Goal: Information Seeking & Learning: Check status

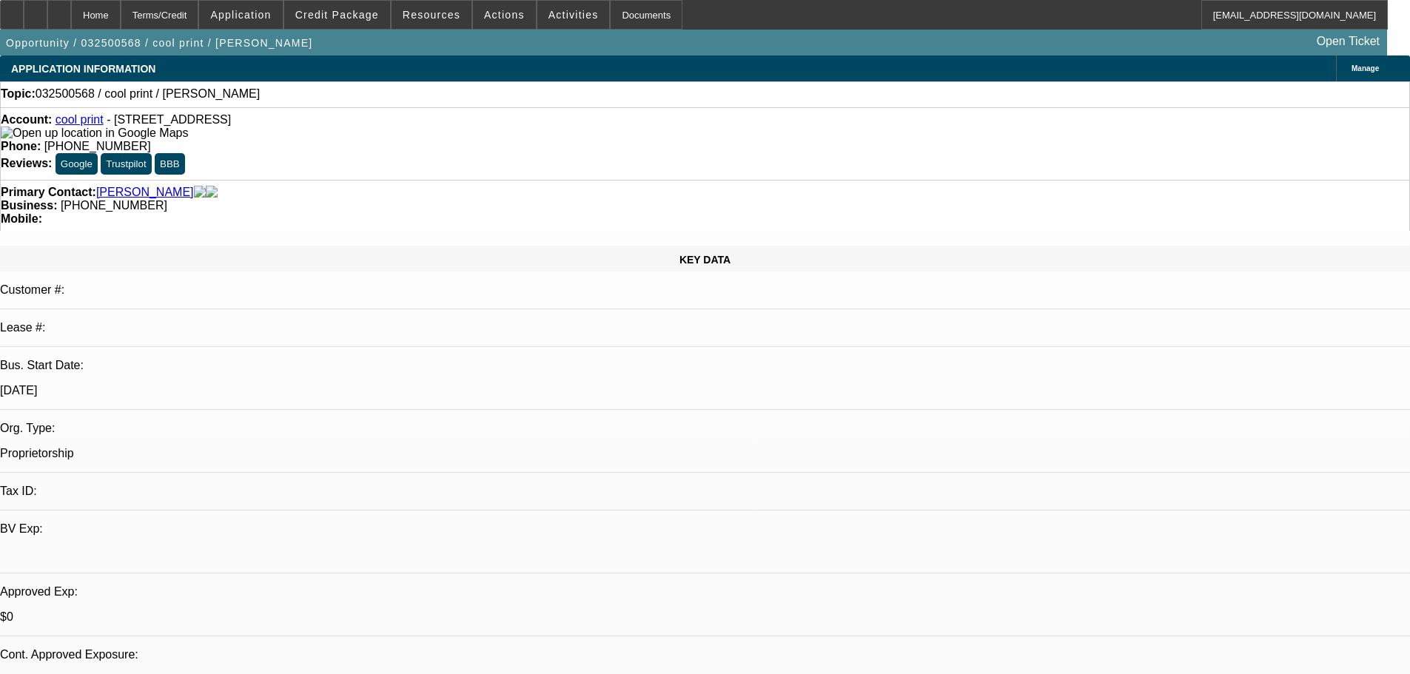
select select "0"
select select "2"
select select "0.1"
select select "4"
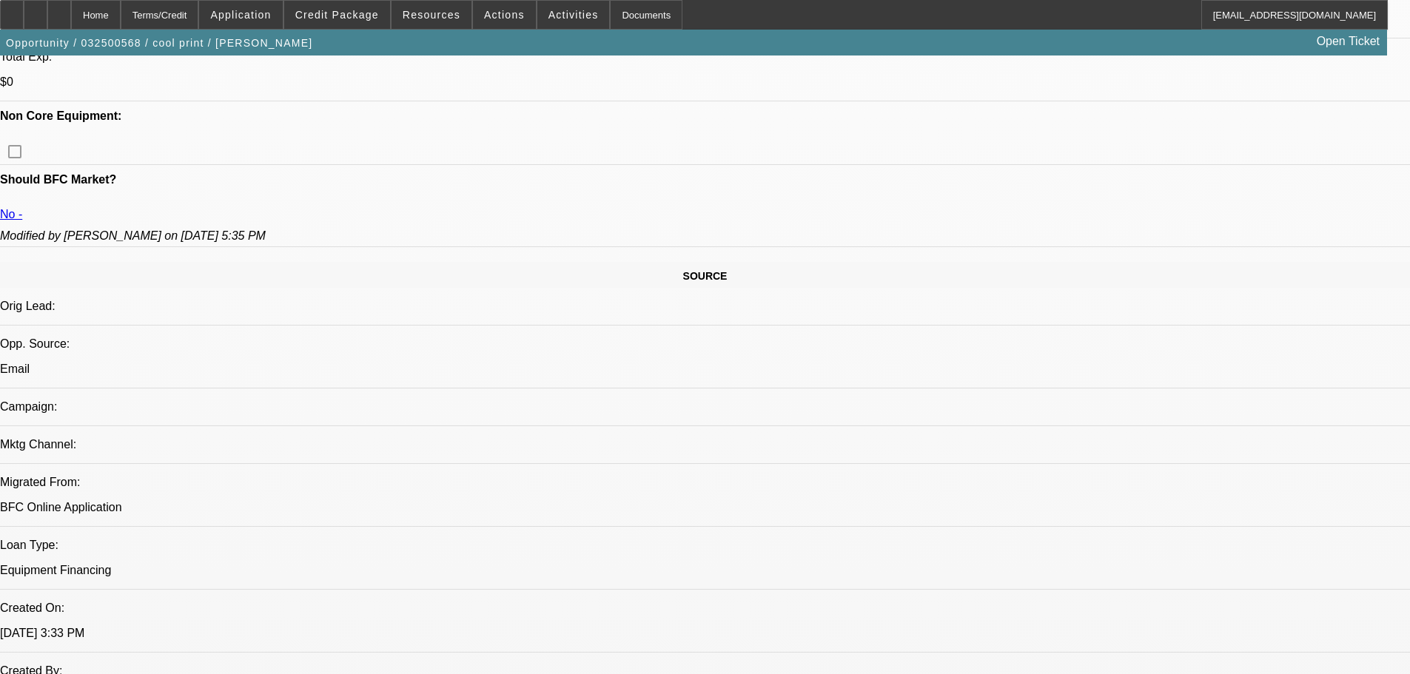
scroll to position [444, 0]
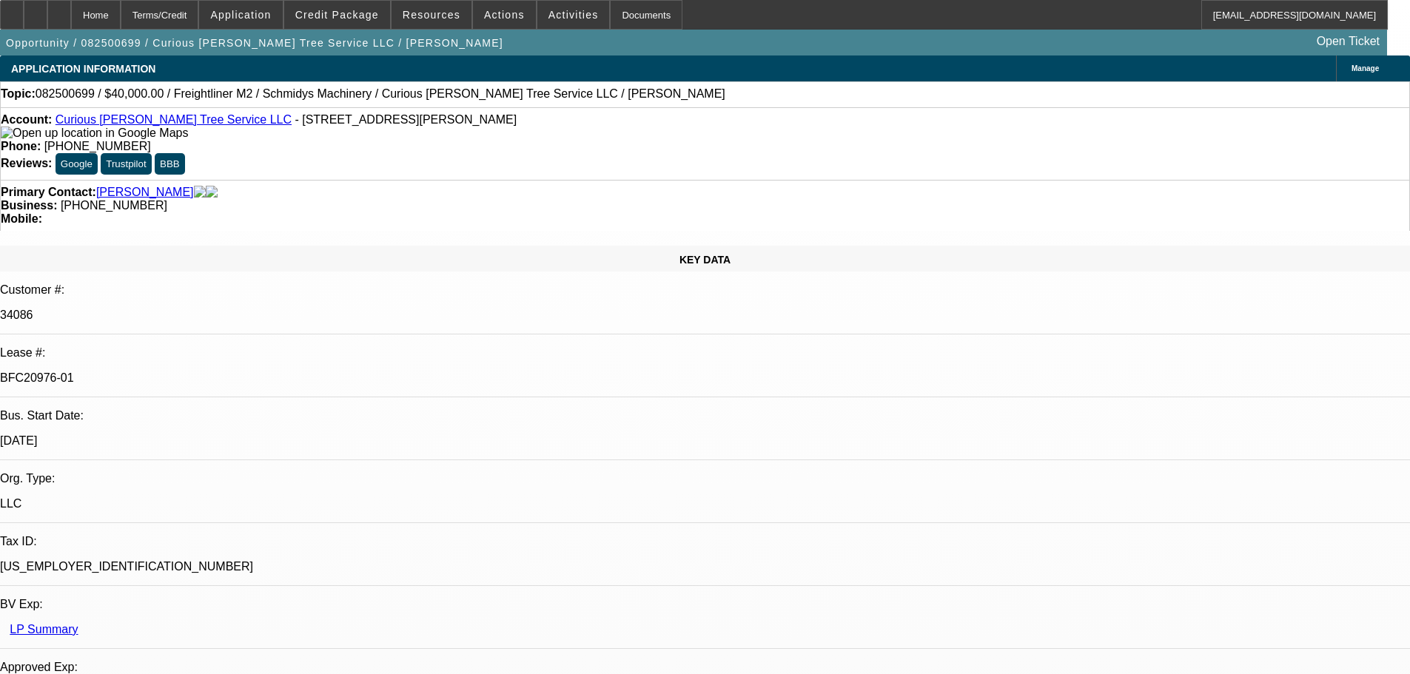
select select "0"
select select "3"
select select "0"
select select "6"
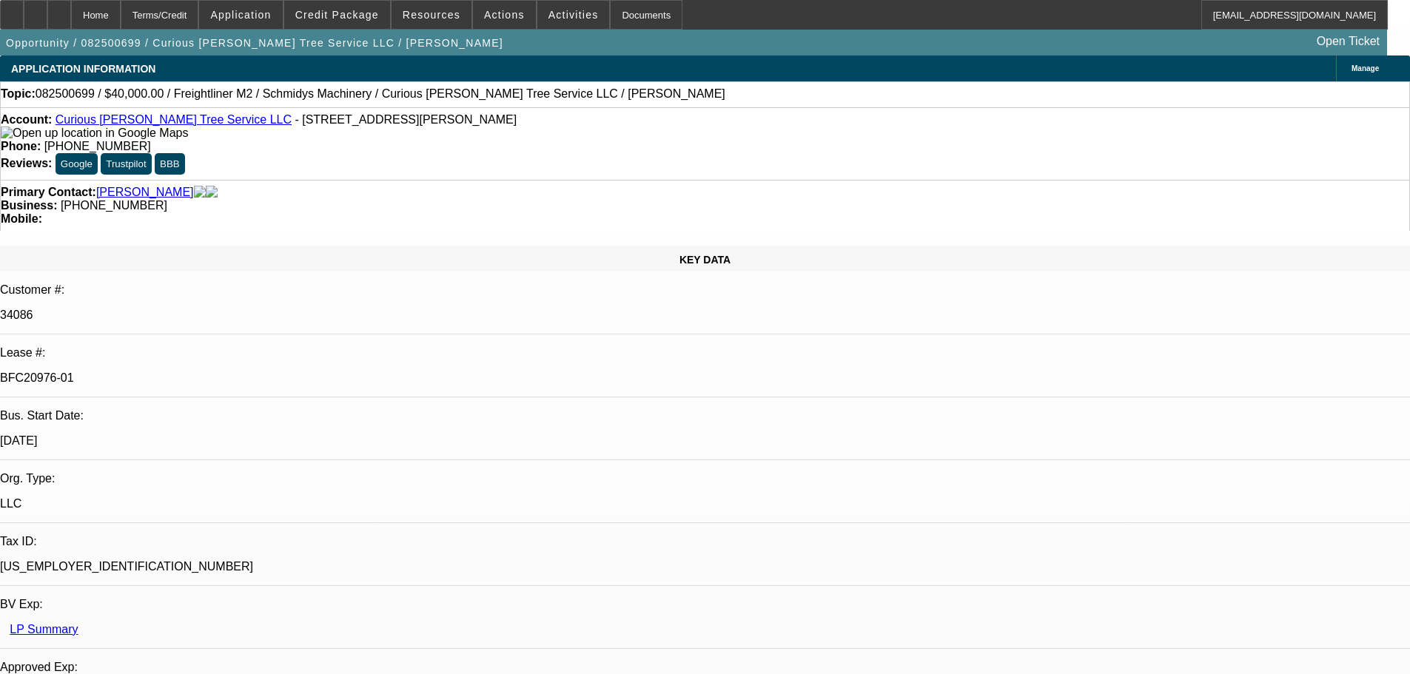
select select "0"
select select "2"
select select "0"
select select "6"
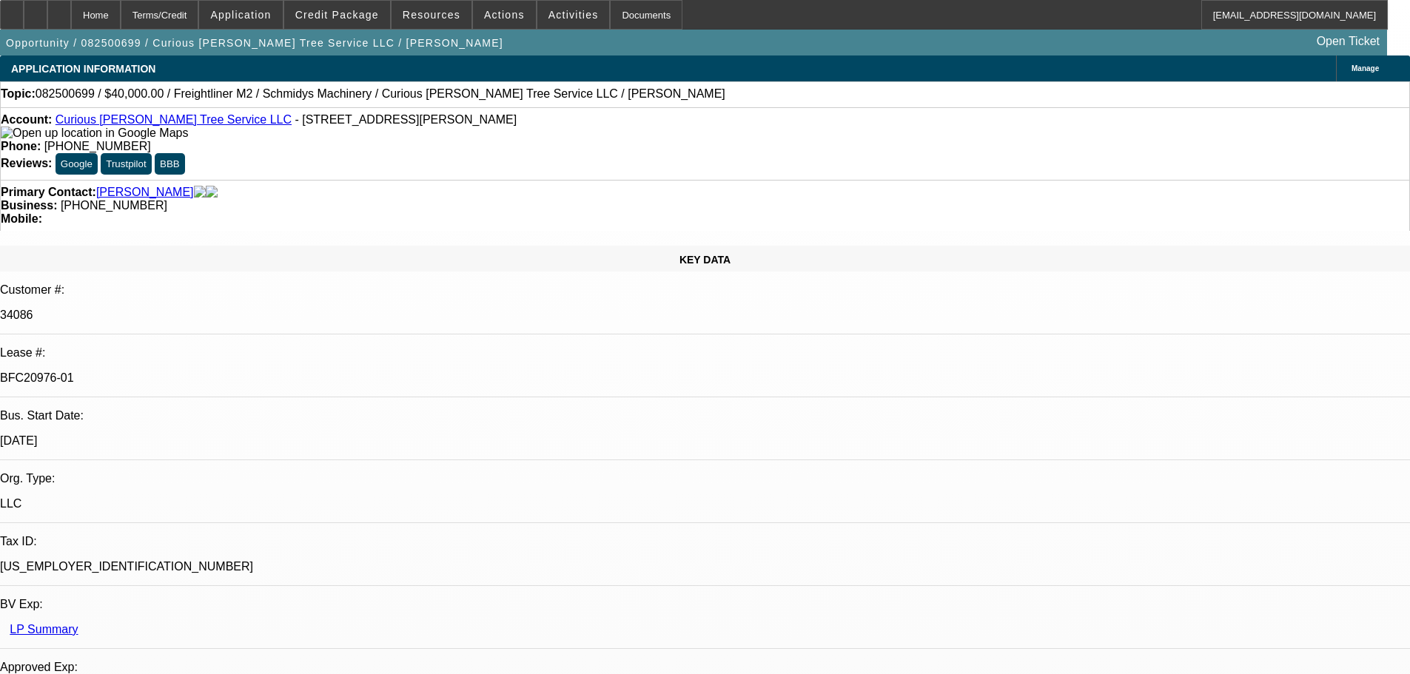
select select "0"
select select "2"
select select "0"
select select "6"
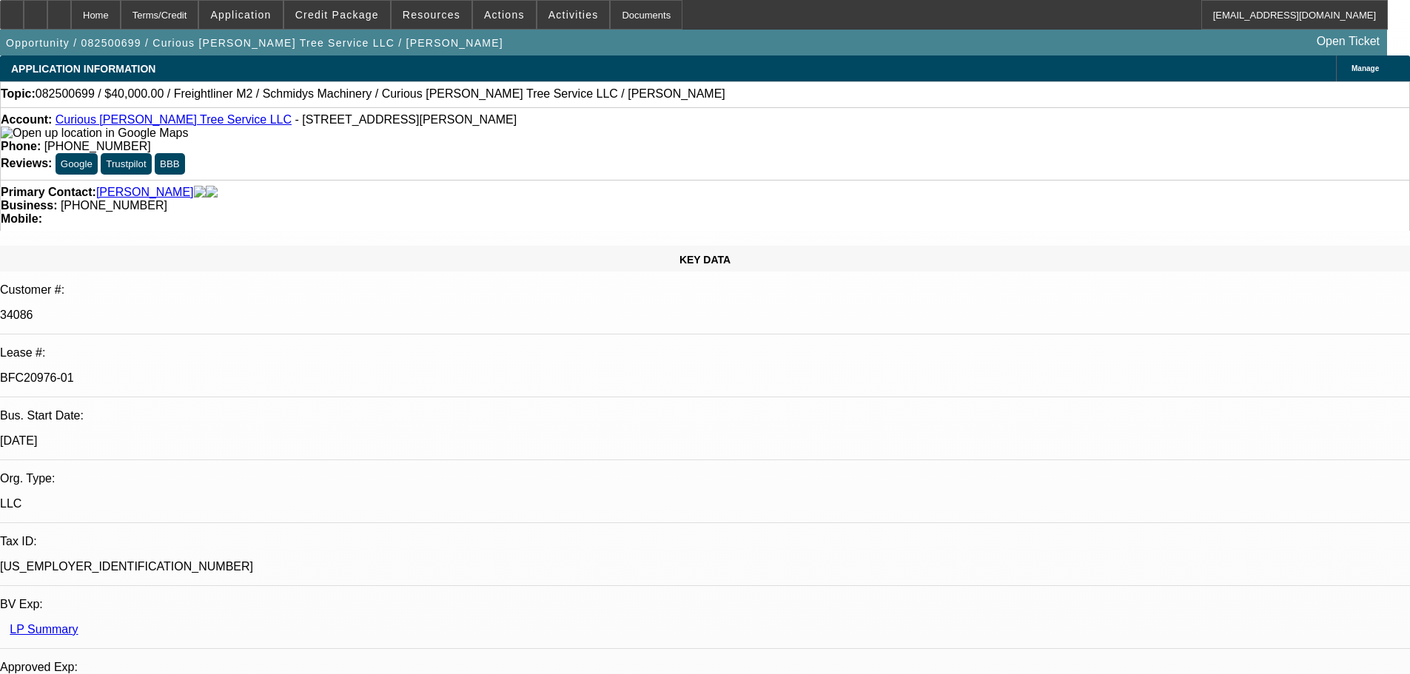
select select "0"
select select "6"
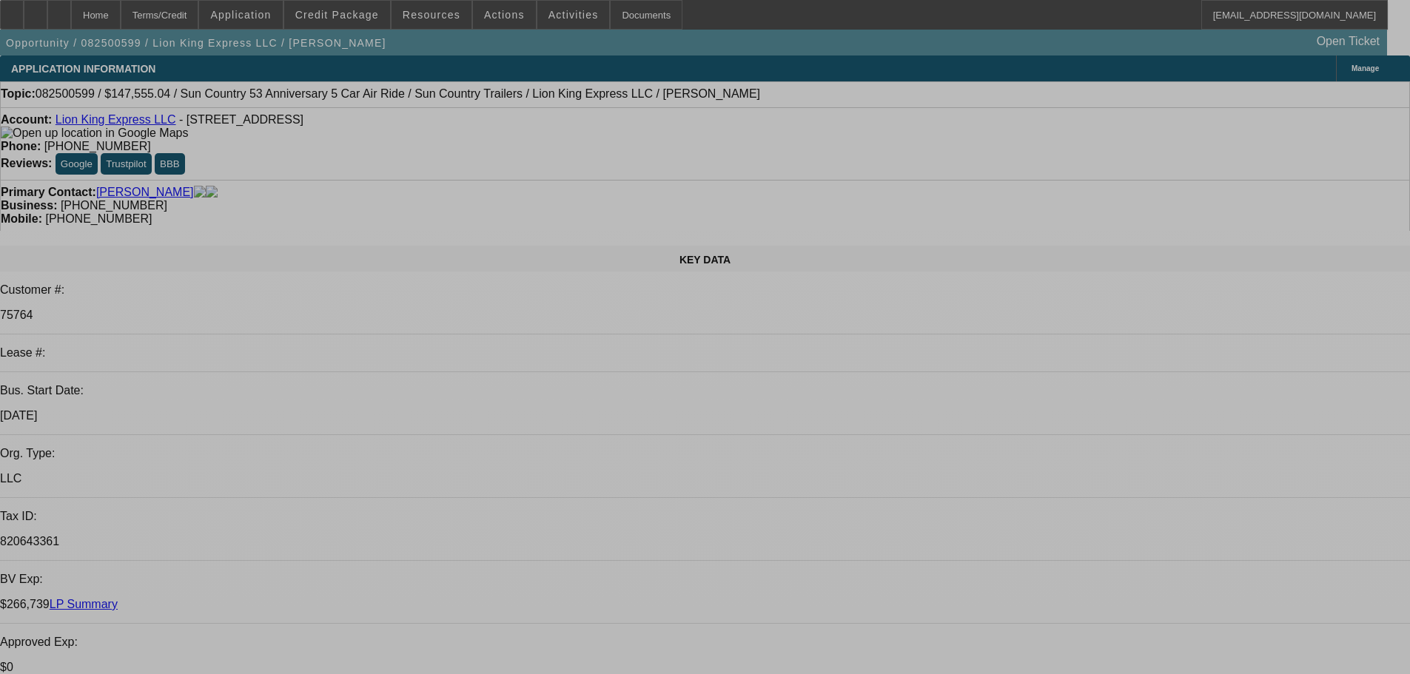
select select "0"
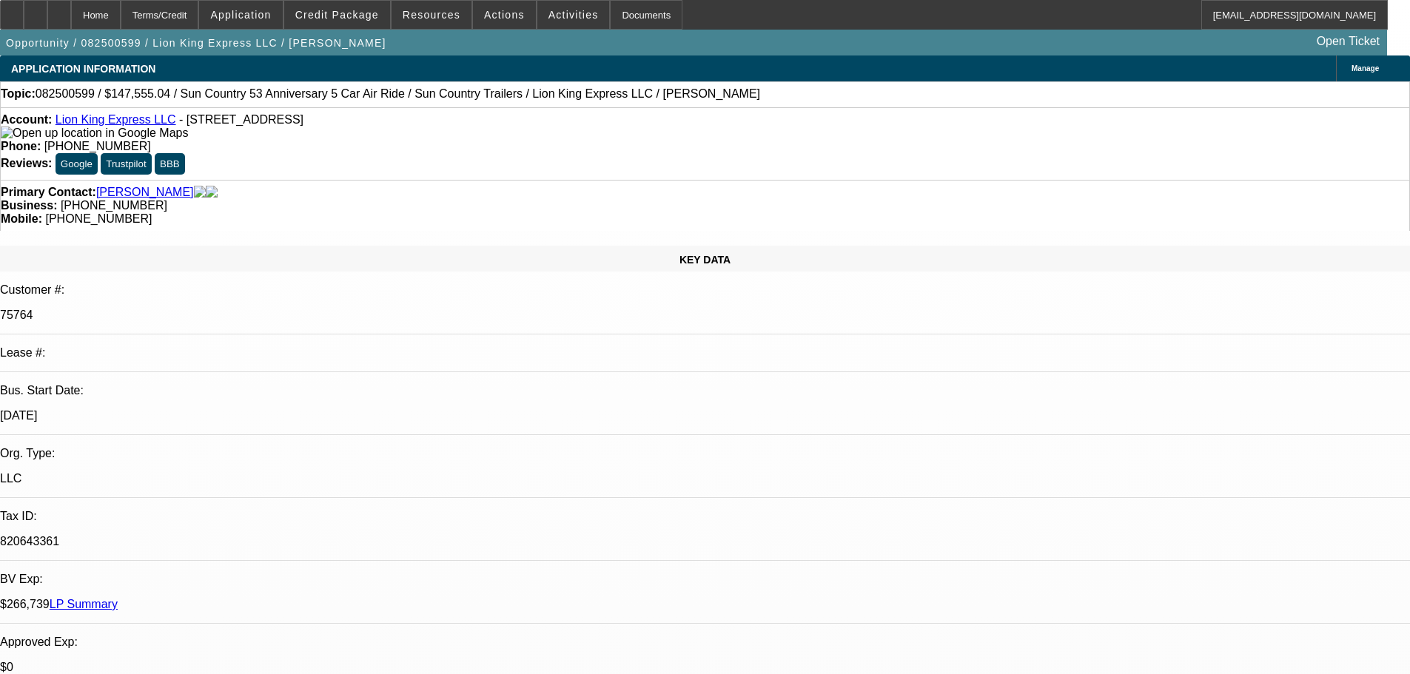
select select "0"
select select "6"
select select "0"
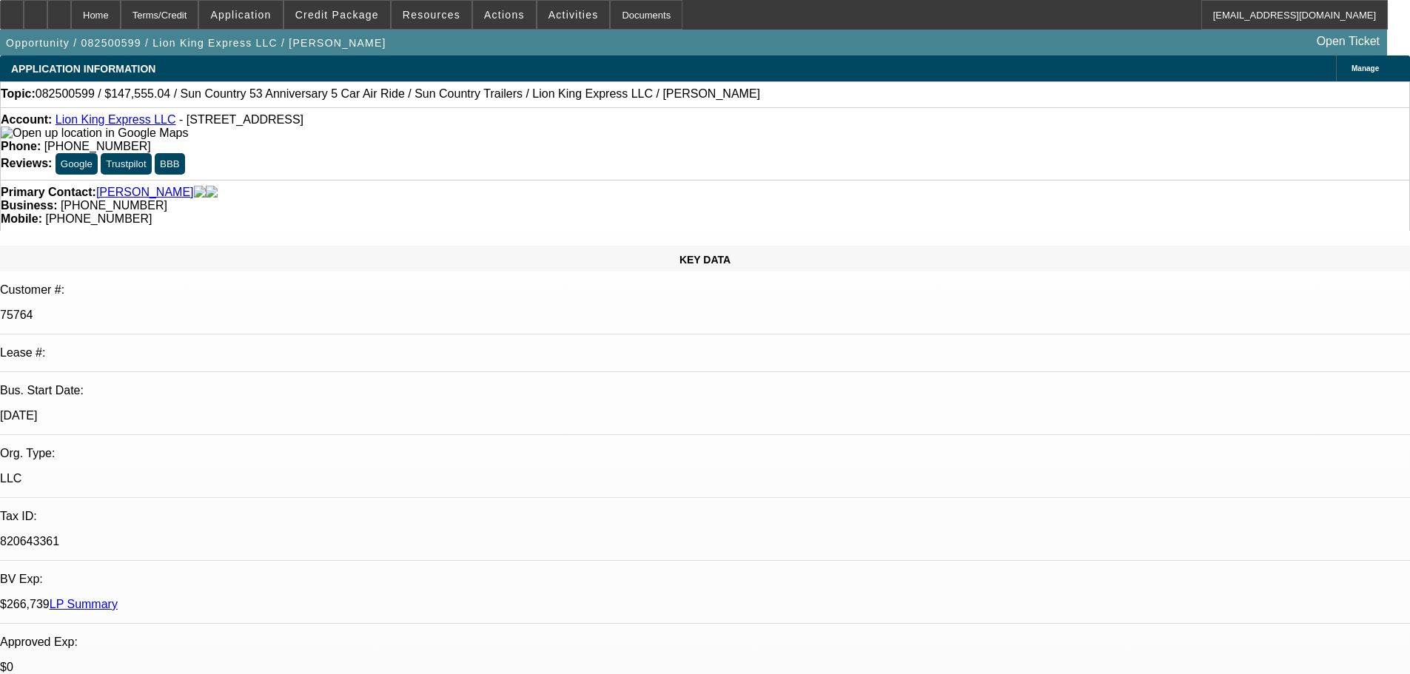
select select "6"
select select "0"
select select "6"
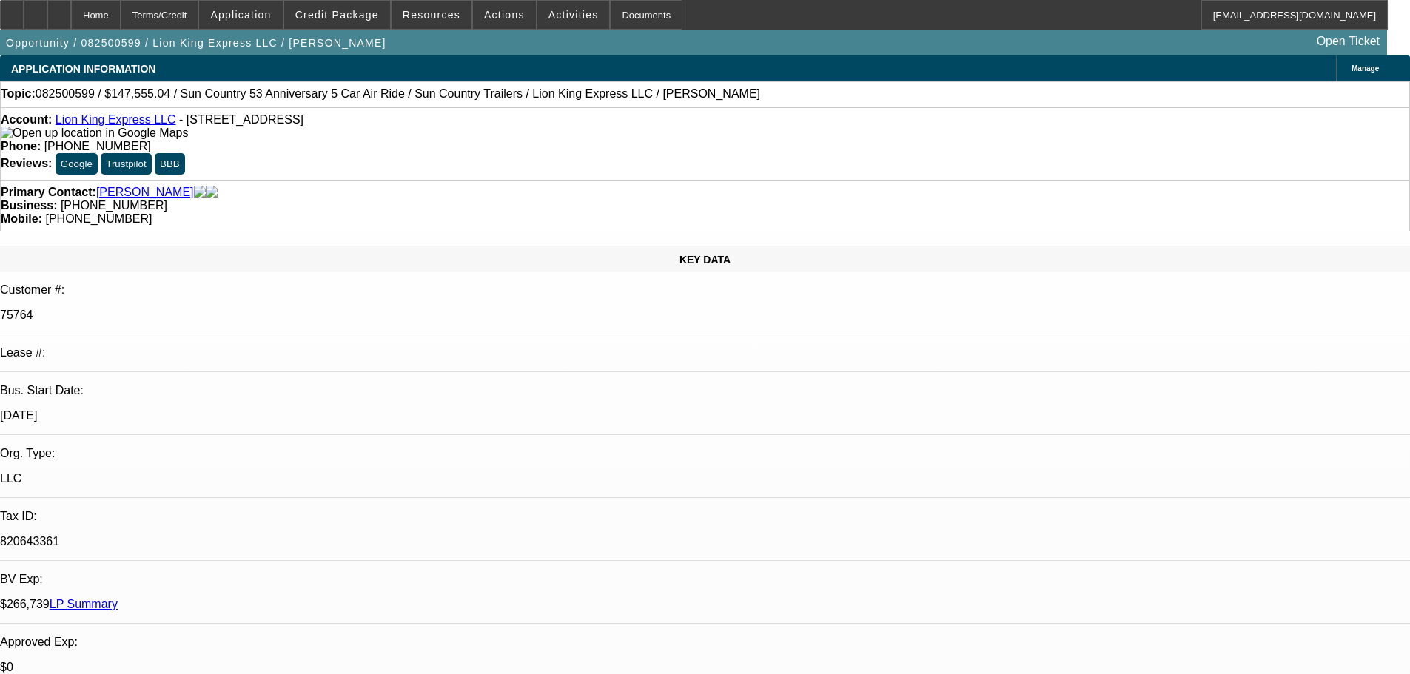
select select "0"
select select "6"
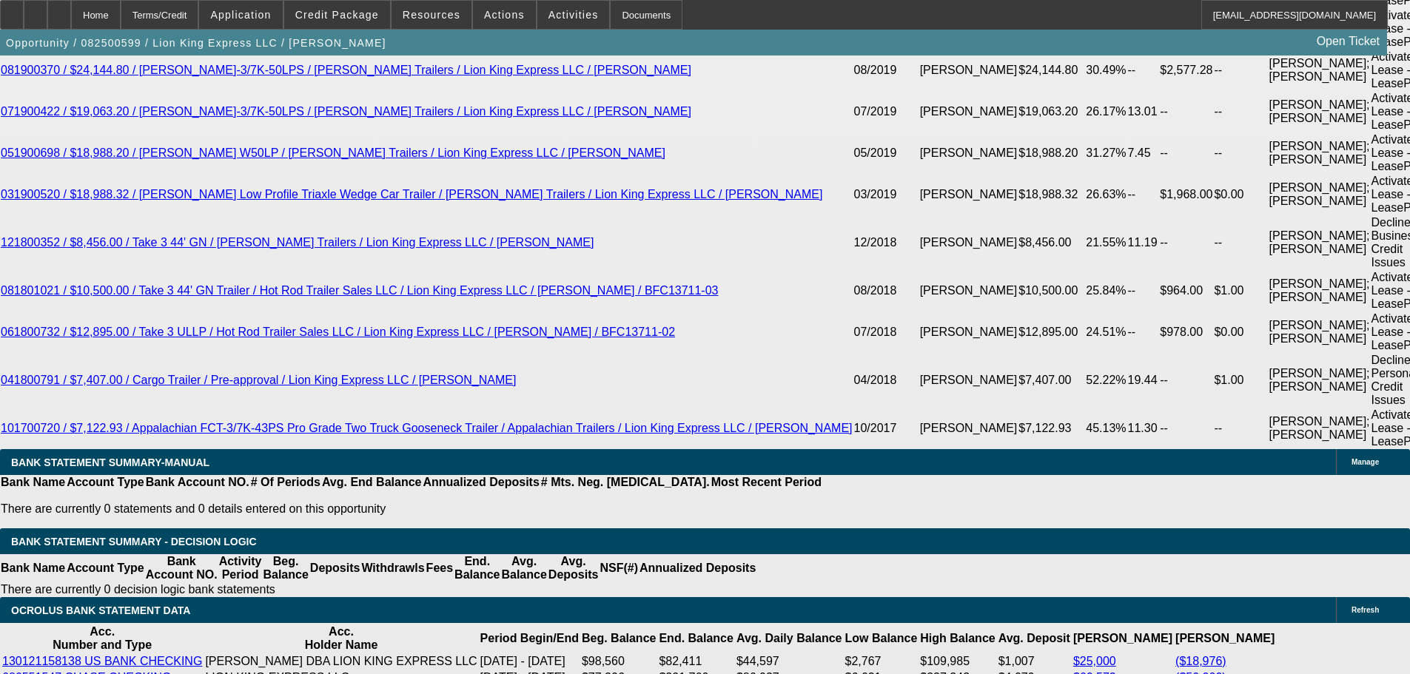
scroll to position [3628, 0]
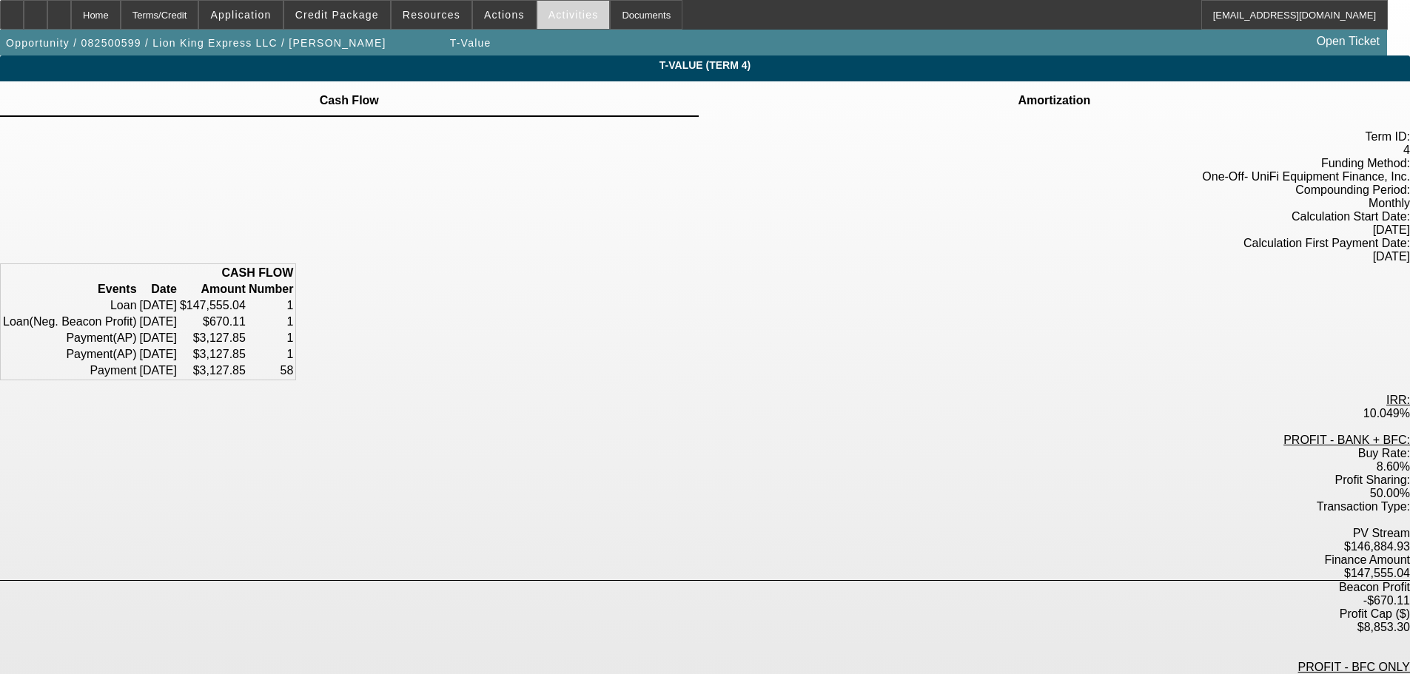
scroll to position [170, 0]
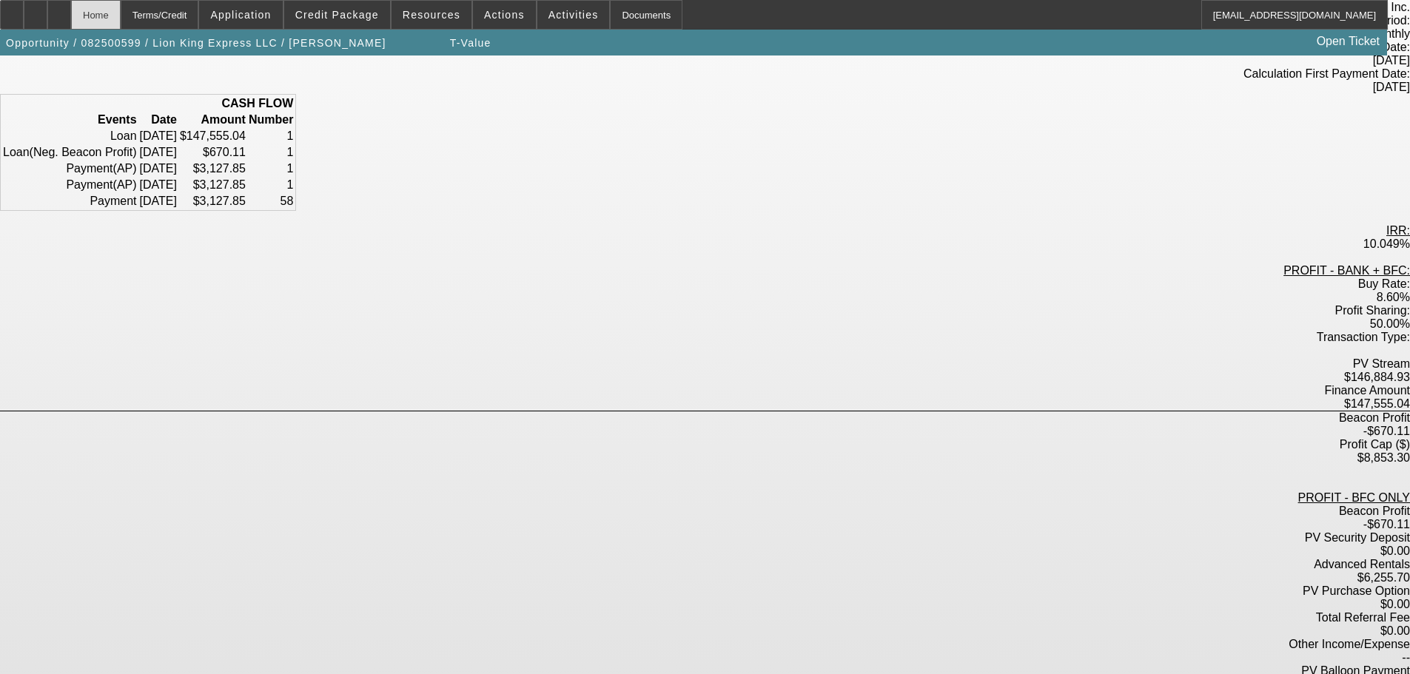
click at [121, 17] on div "Home" at bounding box center [96, 15] width 50 height 30
click at [121, 18] on div "Home" at bounding box center [96, 15] width 50 height 30
click at [515, 13] on span at bounding box center [504, 15] width 63 height 36
click at [503, 16] on div at bounding box center [705, 337] width 1410 height 674
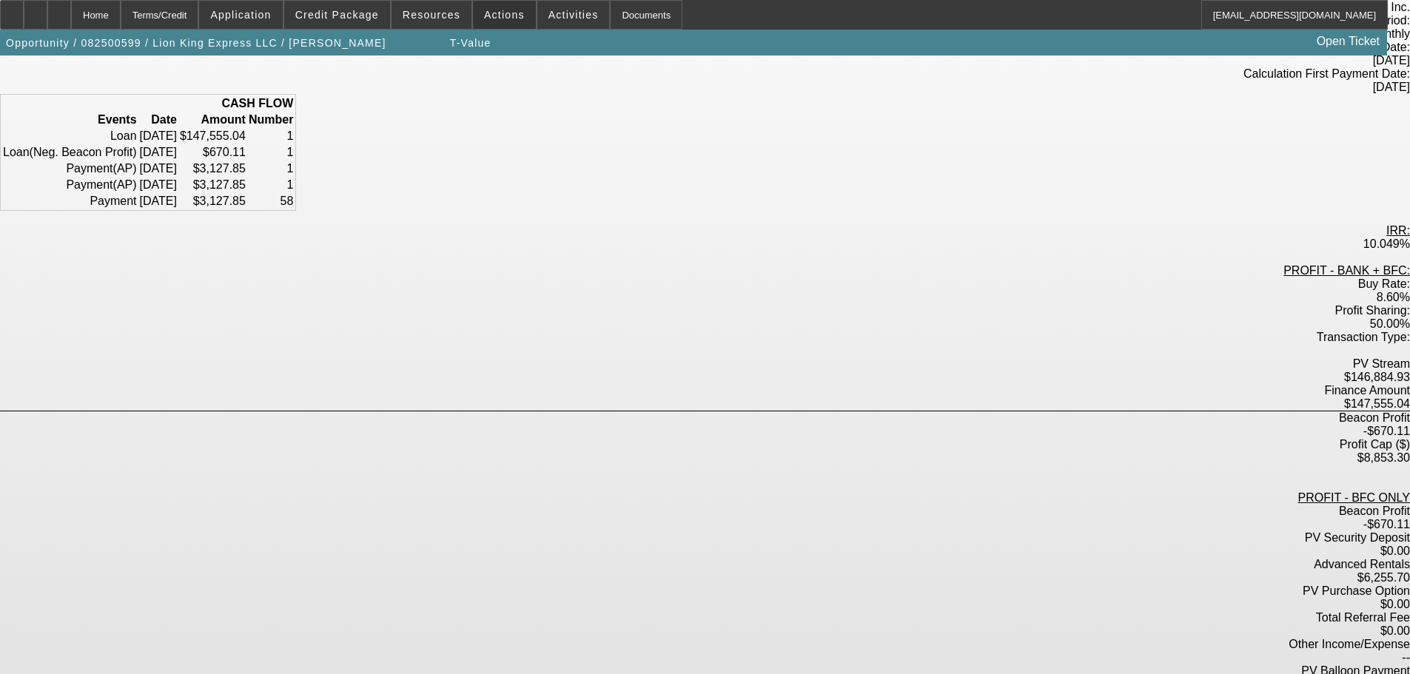
click at [503, 16] on span "Actions" at bounding box center [504, 15] width 41 height 12
click at [503, 16] on div at bounding box center [705, 337] width 1410 height 674
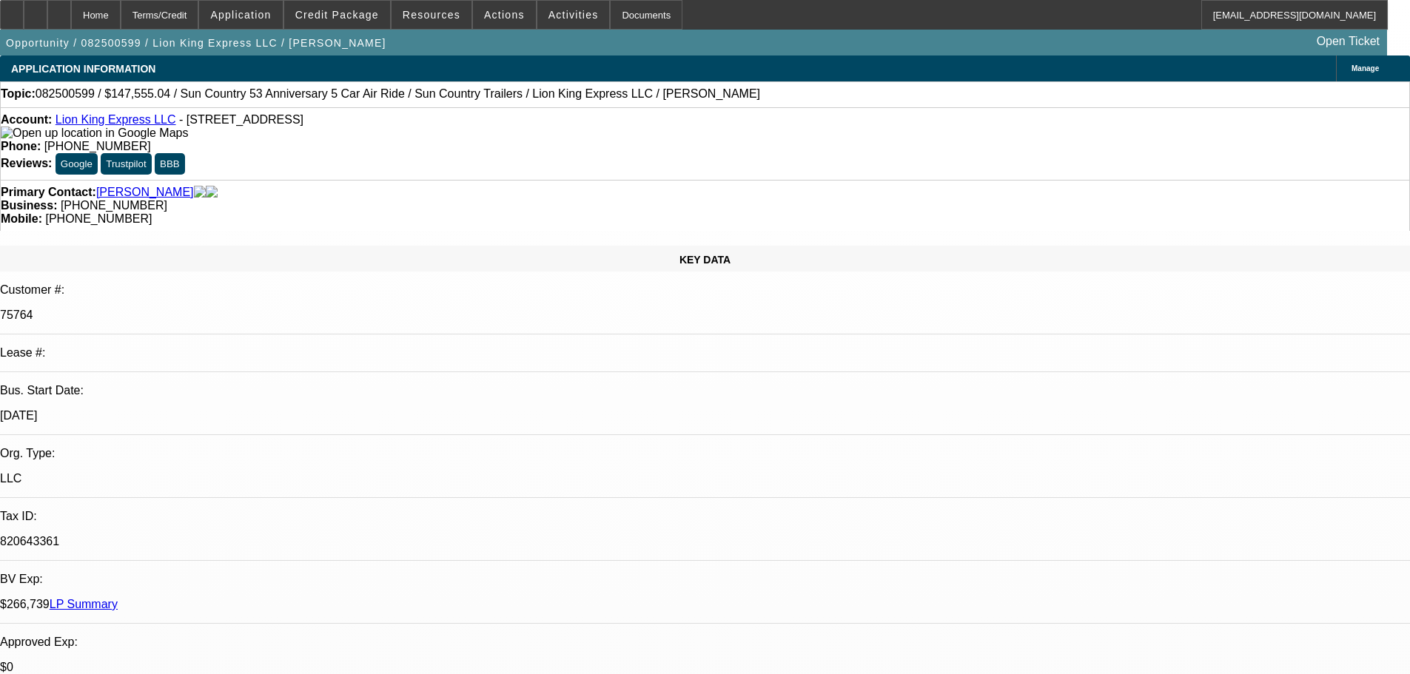
select select "0"
select select "6"
select select "0"
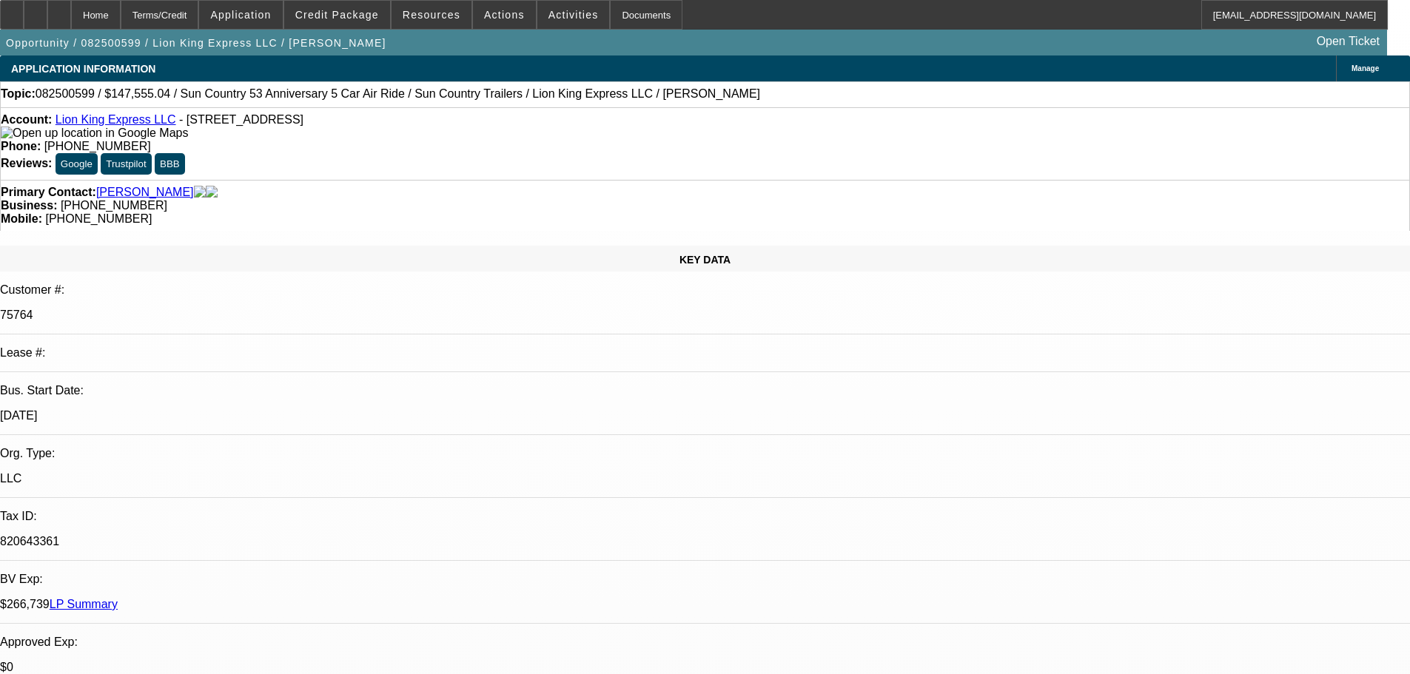
select select "0"
select select "6"
select select "0"
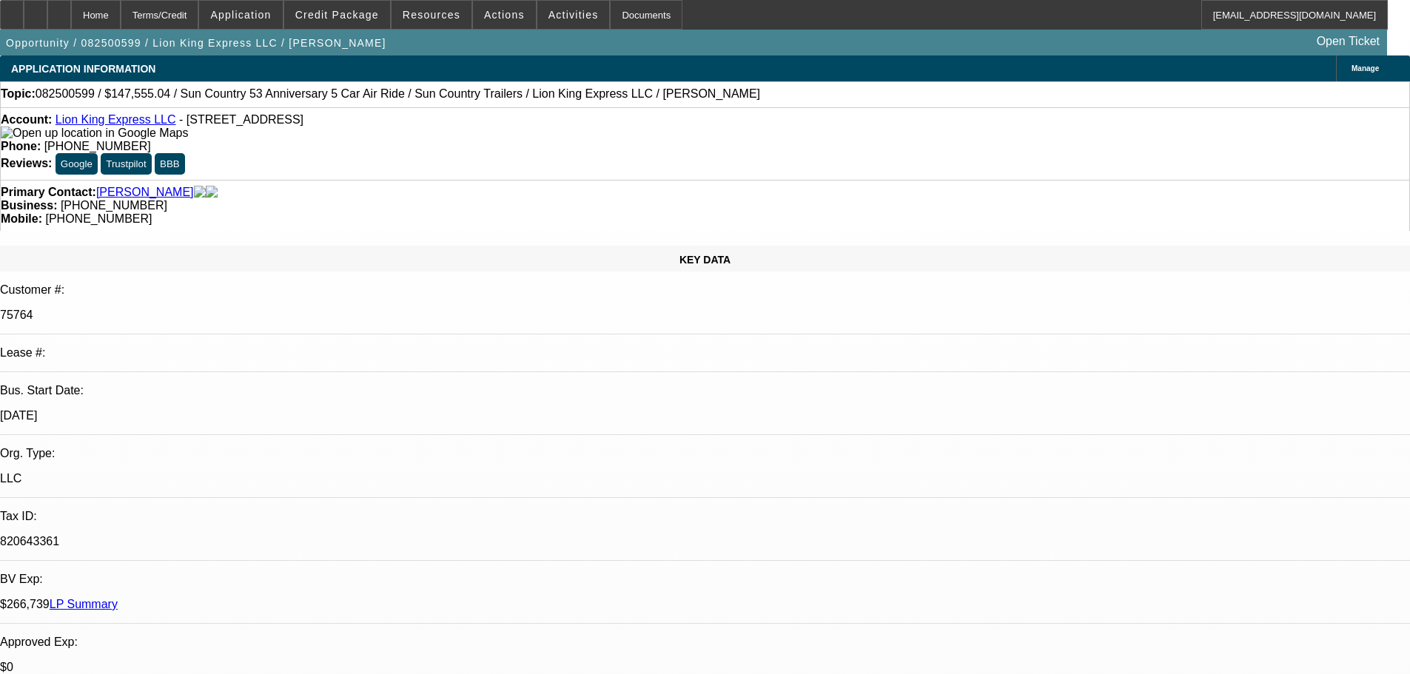
select select "0"
select select "6"
select select "0"
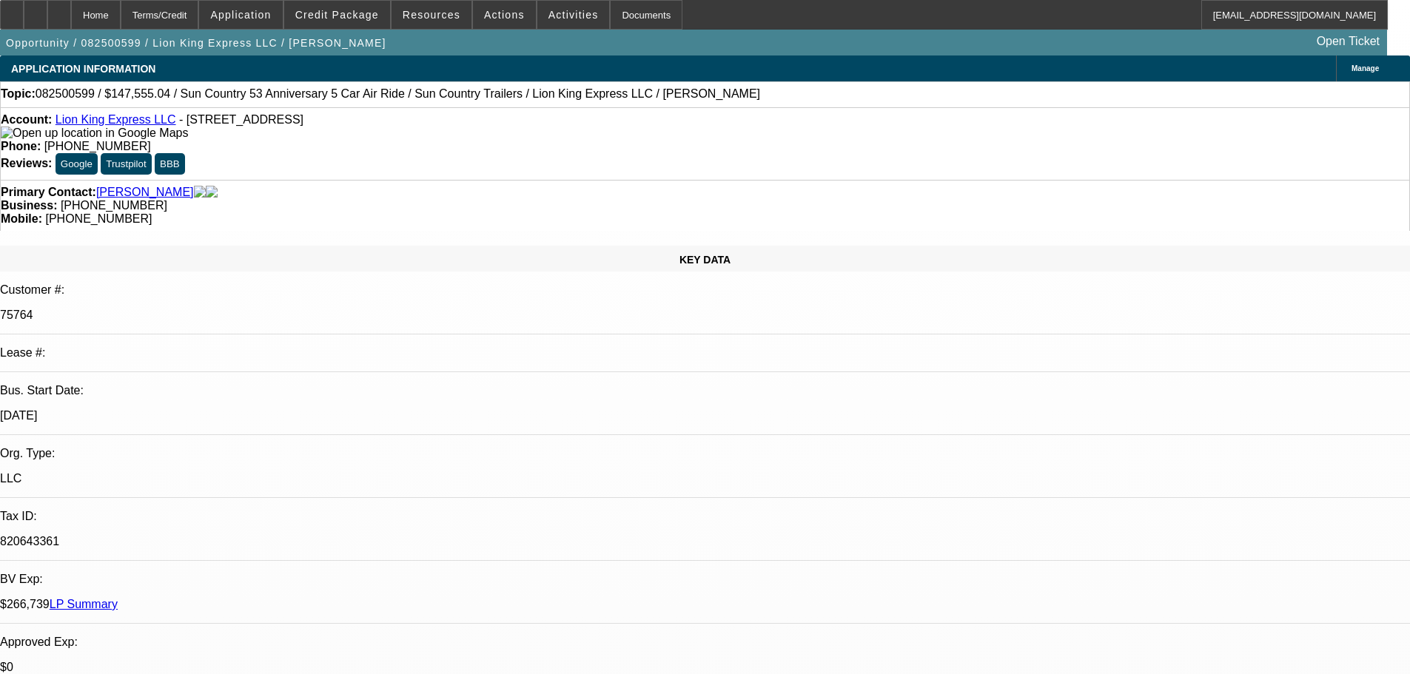
select select "6"
click at [501, 19] on span "Actions" at bounding box center [504, 15] width 41 height 12
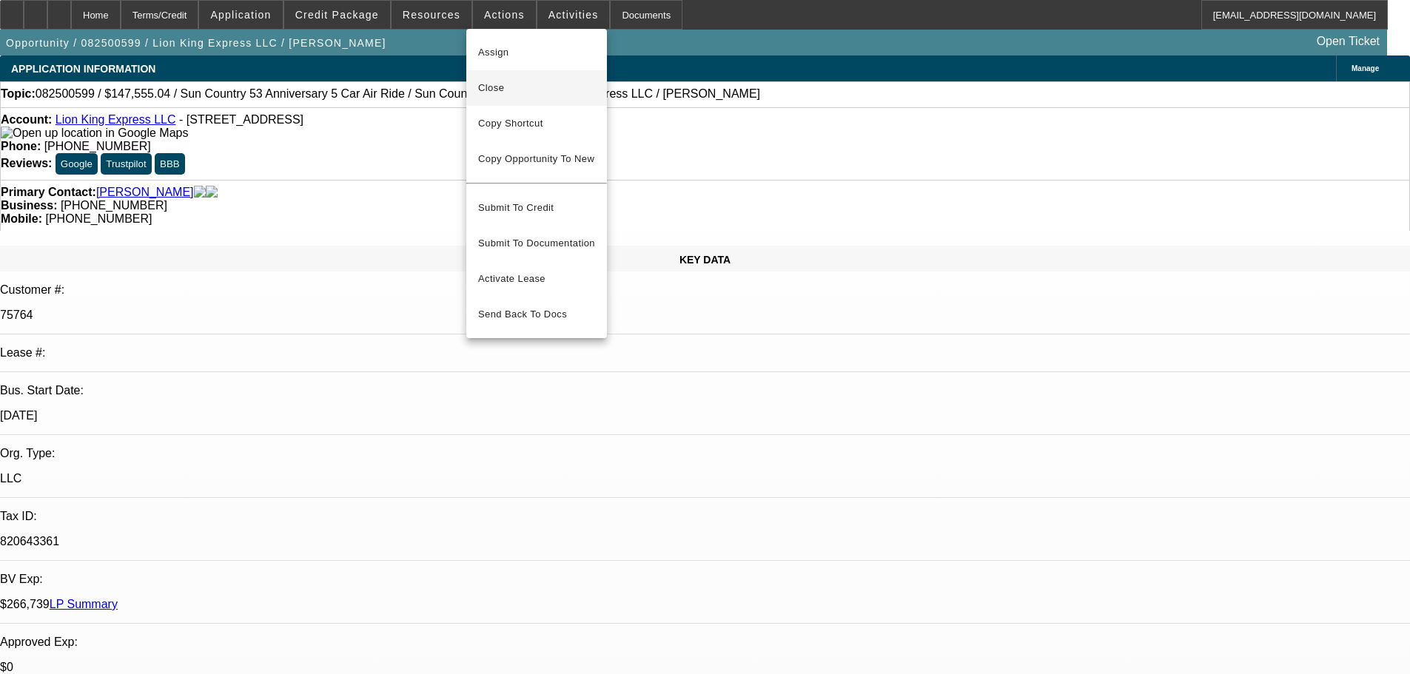
click at [513, 86] on span "Close" at bounding box center [536, 88] width 117 height 18
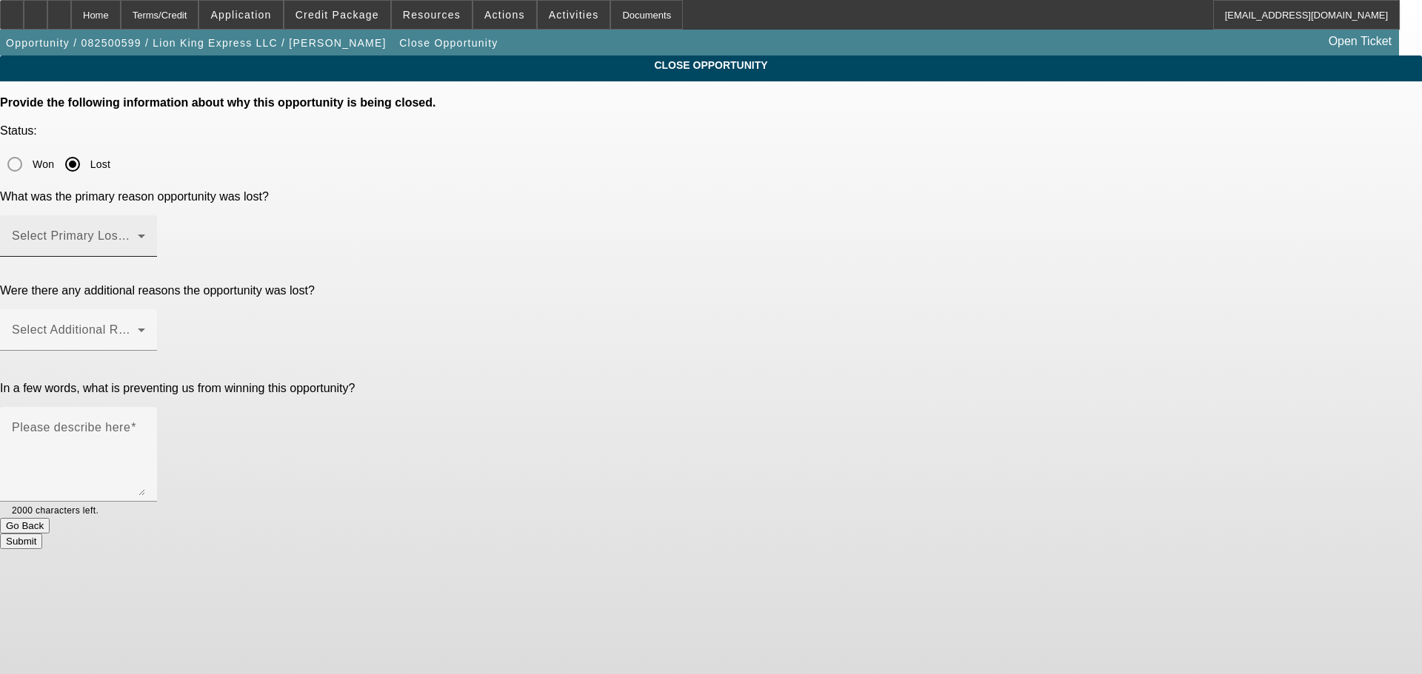
click at [138, 233] on span at bounding box center [75, 242] width 126 height 18
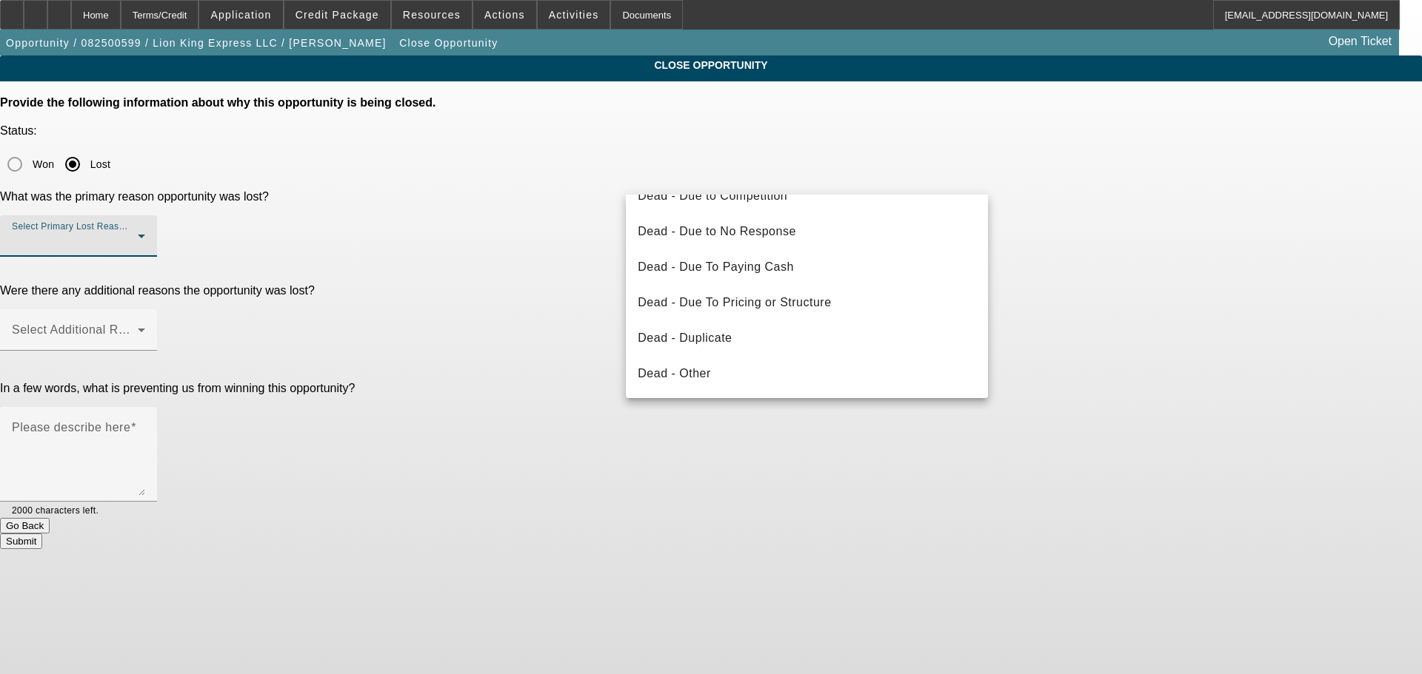
scroll to position [51, 0]
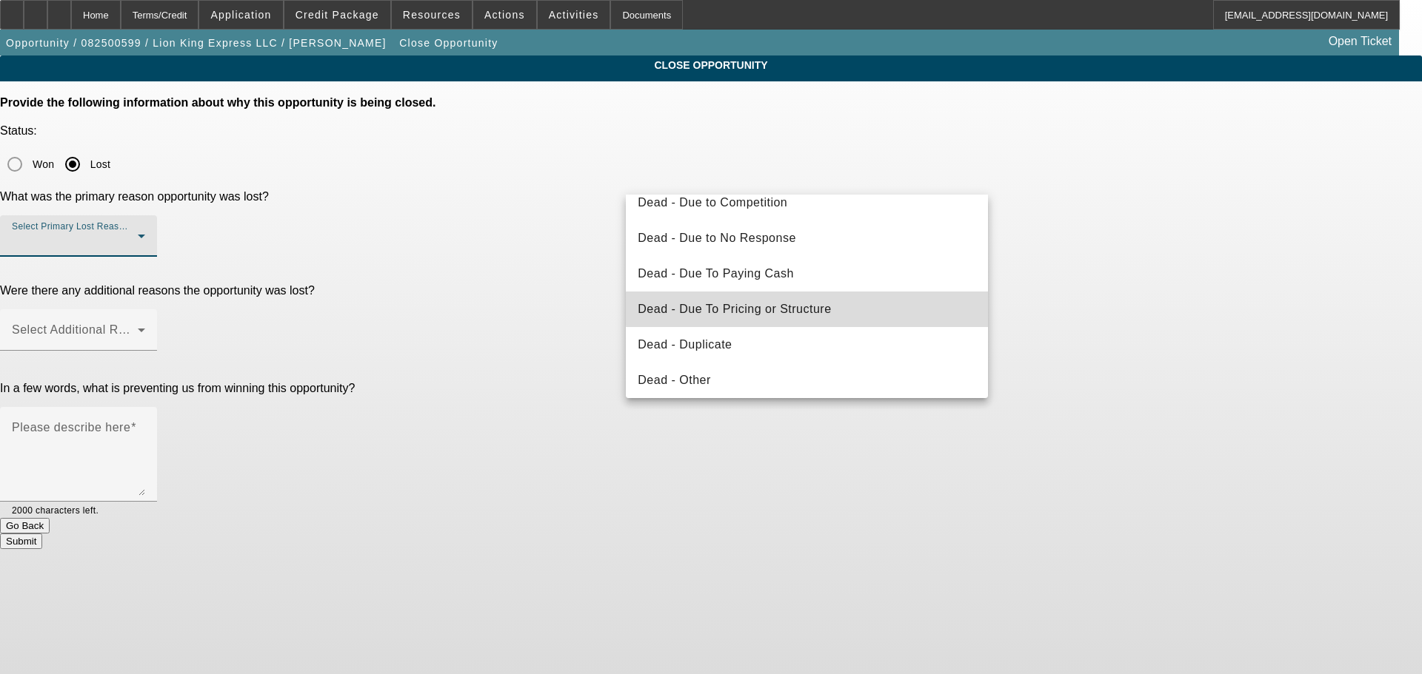
click at [808, 309] on span "Dead - Due To Pricing or Structure" at bounding box center [733, 310] width 193 height 18
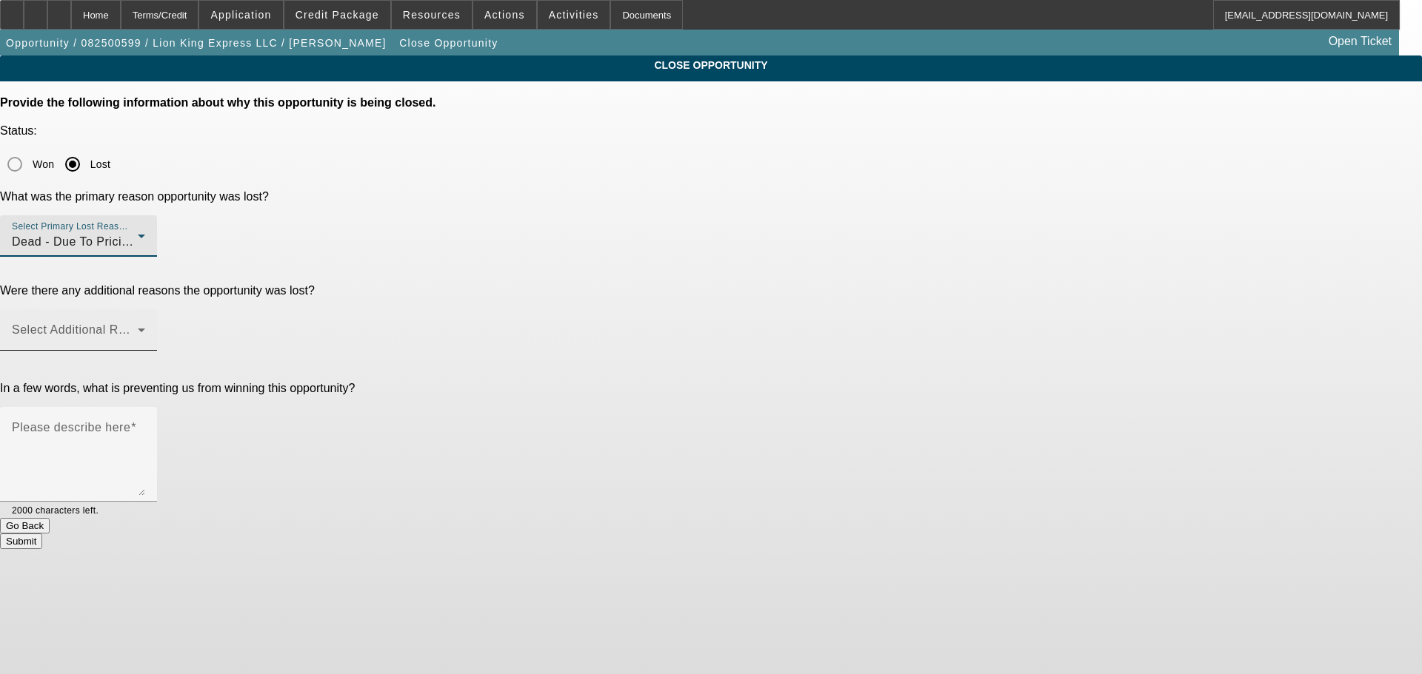
click at [158, 324] on mat-label "Select Additional Reasons" at bounding box center [85, 330] width 147 height 13
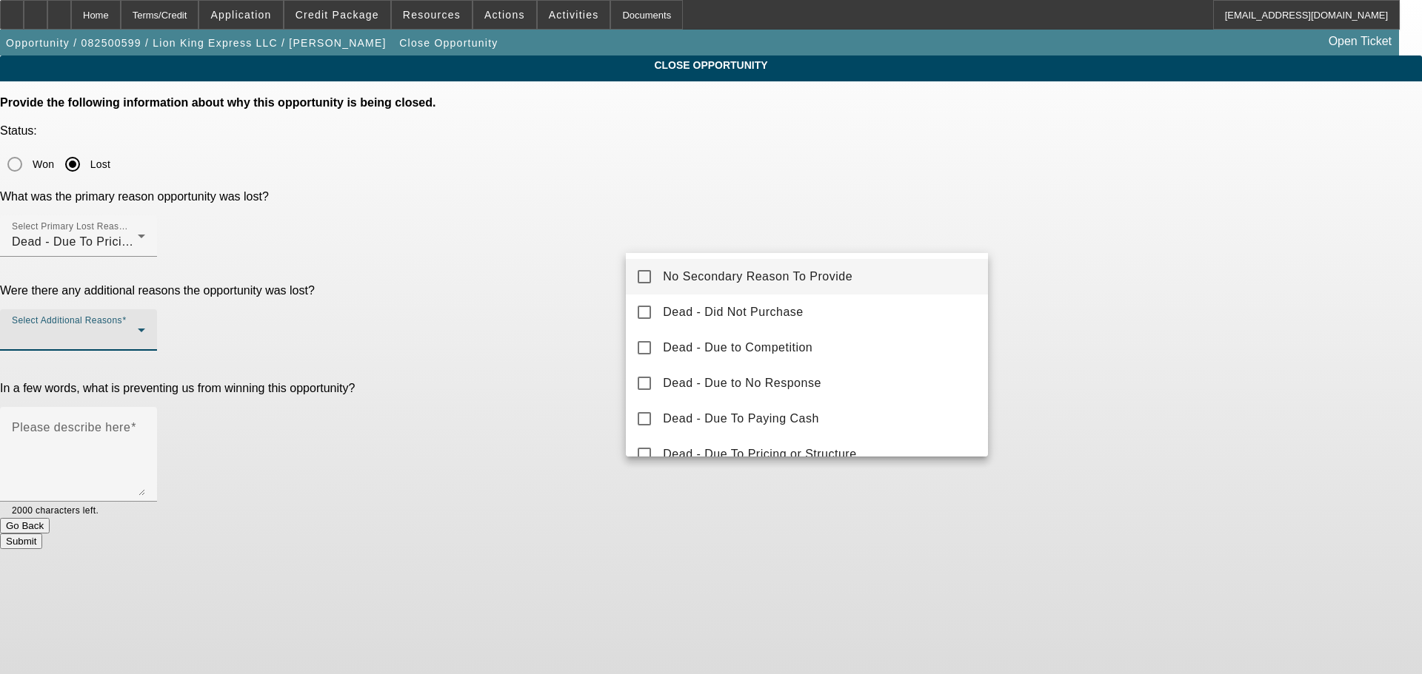
click at [722, 275] on span "No Secondary Reason To Provide" at bounding box center [758, 277] width 190 height 18
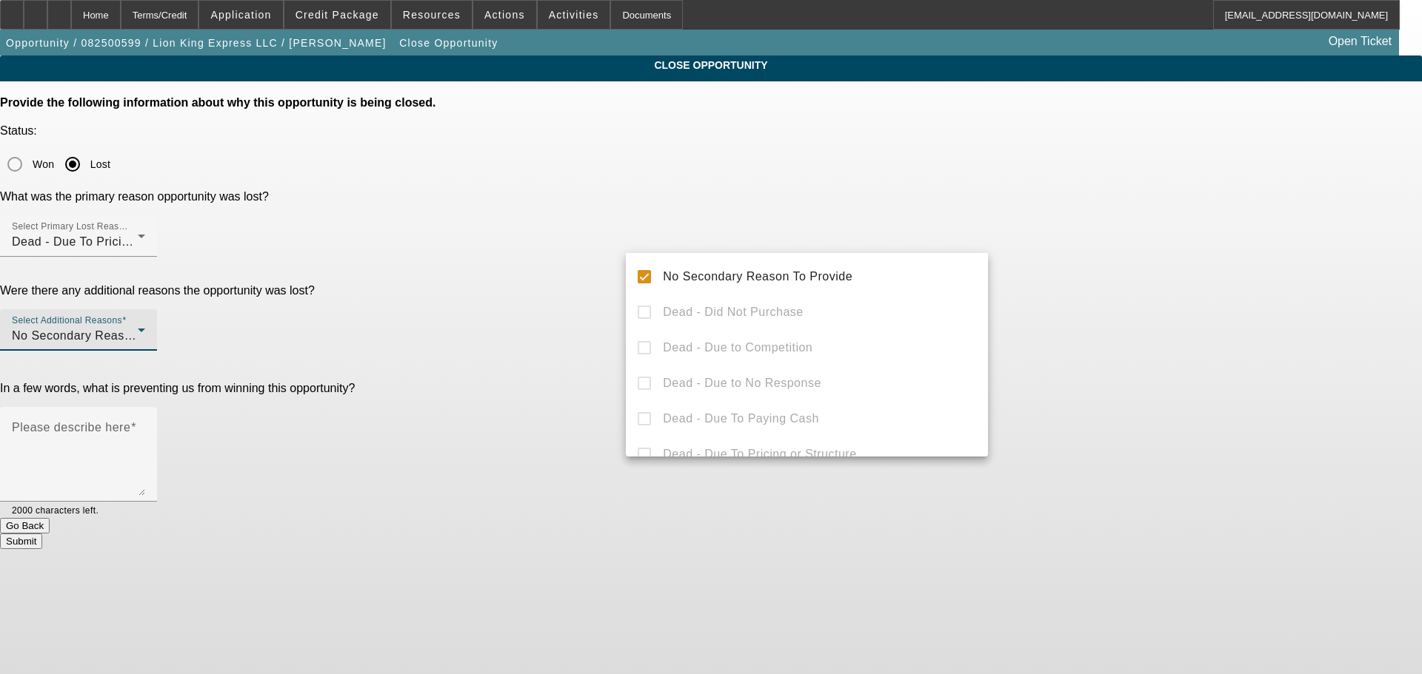
click at [597, 329] on div at bounding box center [711, 337] width 1422 height 674
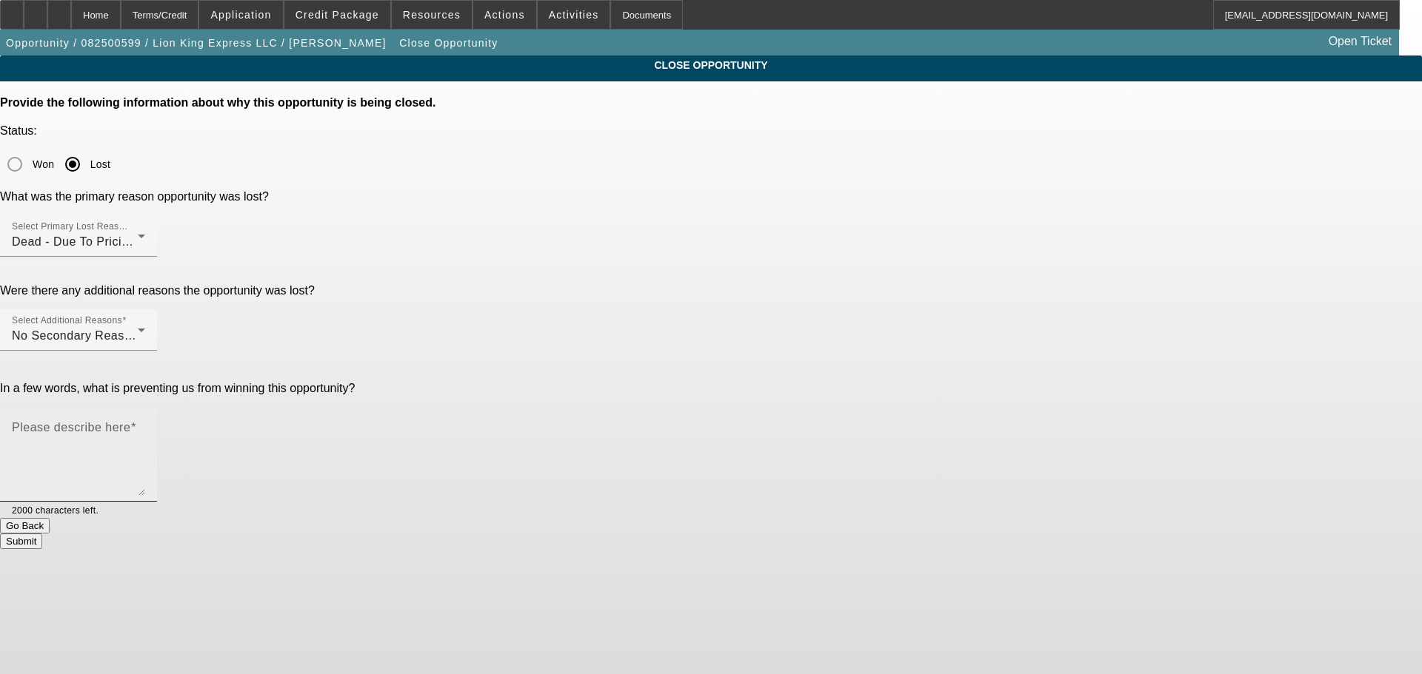
click at [136, 421] on label "Please describe here" at bounding box center [74, 427] width 124 height 13
click at [145, 425] on textarea "Please describe here" at bounding box center [78, 460] width 133 height 71
click at [145, 425] on textarea "obtained a payment that equates to 8.9% from another lender which is right at o…" at bounding box center [78, 460] width 133 height 71
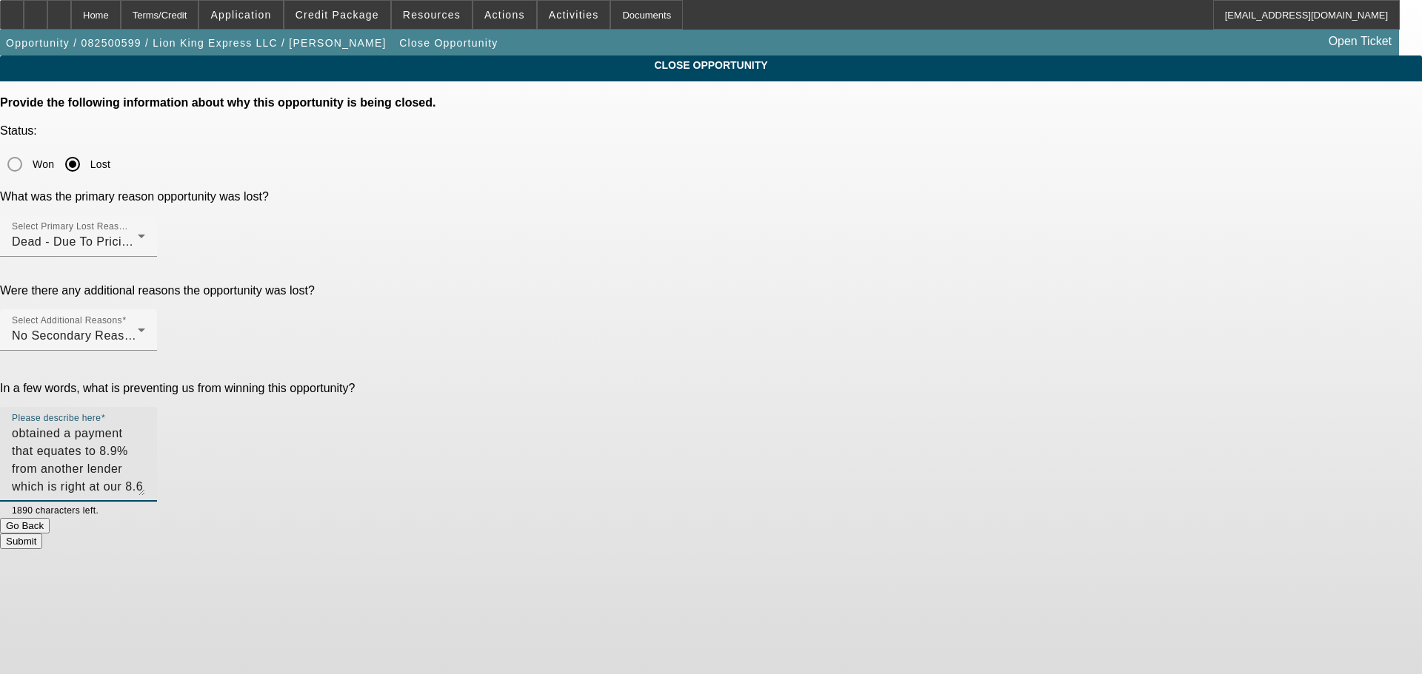
click at [145, 425] on textarea "obtained a payment that equates to 8.9% from another lender which is right at o…" at bounding box center [78, 460] width 133 height 71
type textarea "obtained a payment that equates to 8.9% from another lender which is essentiall…"
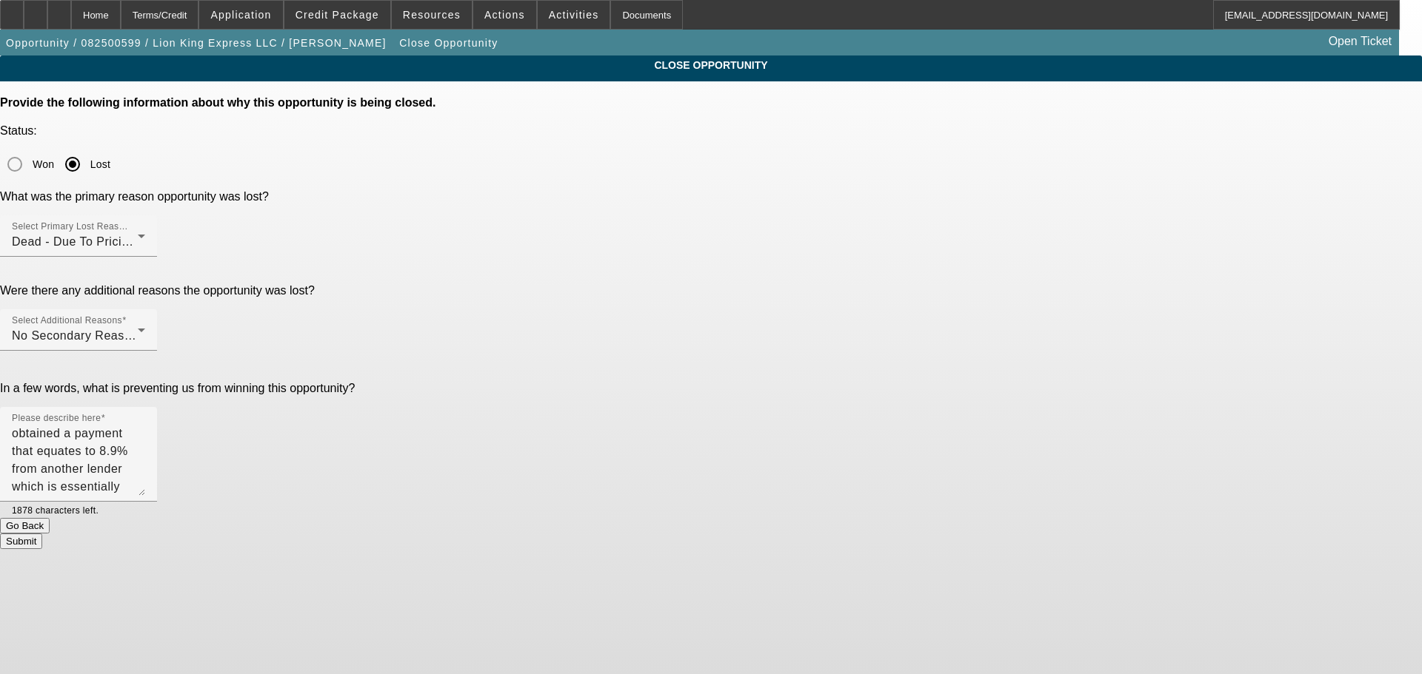
click at [42, 534] on button "Submit" at bounding box center [21, 542] width 42 height 16
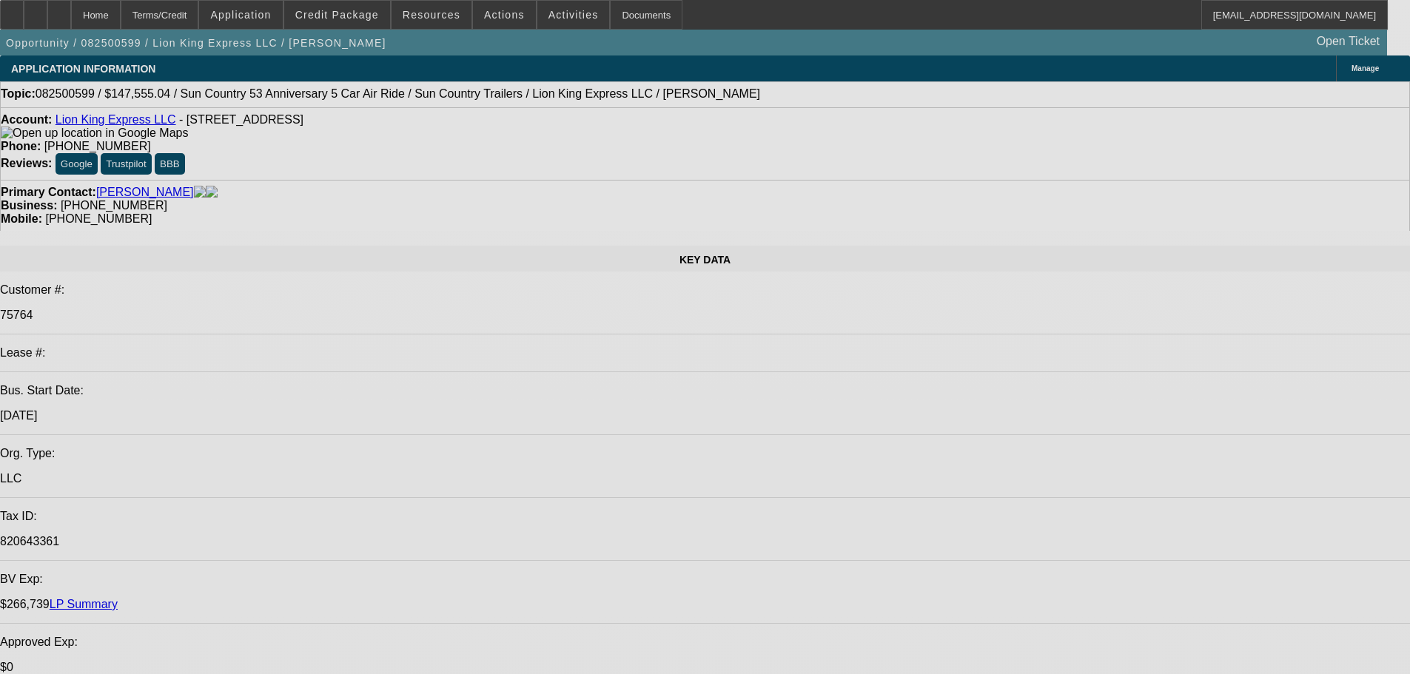
select select "0"
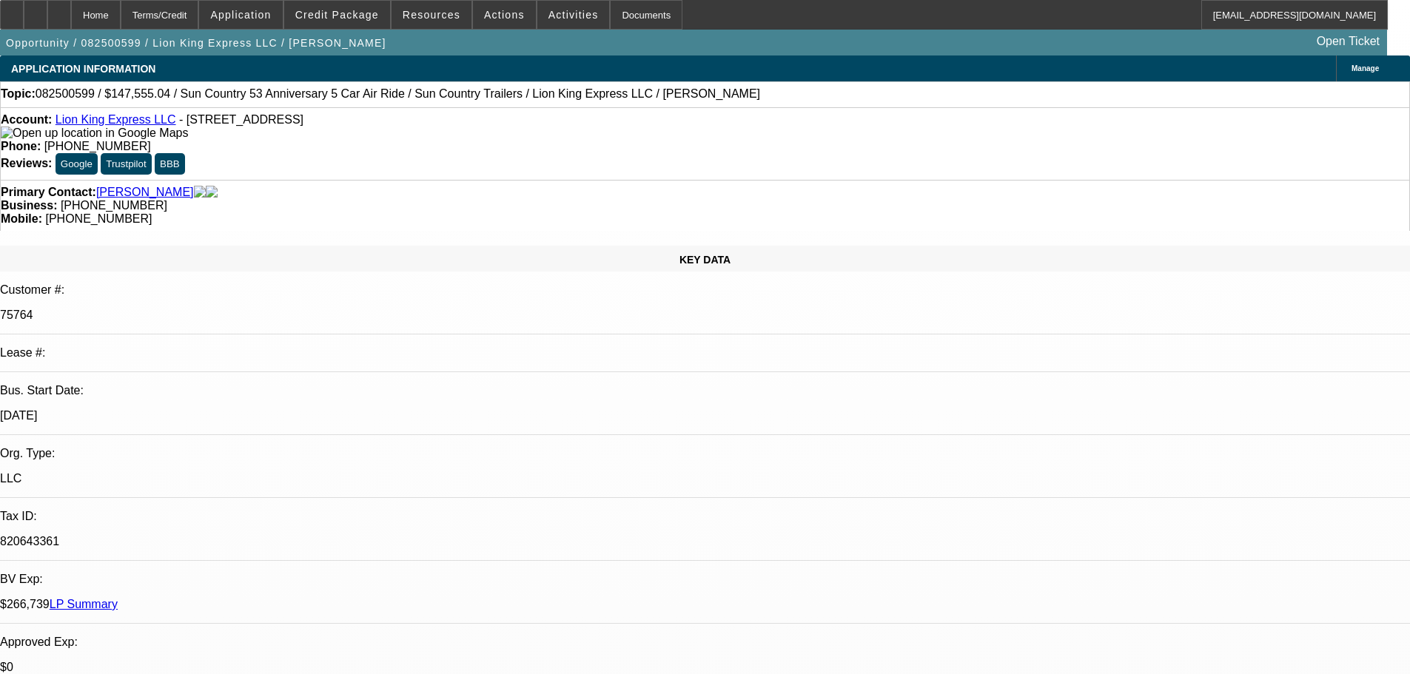
select select "0"
select select "6"
select select "0"
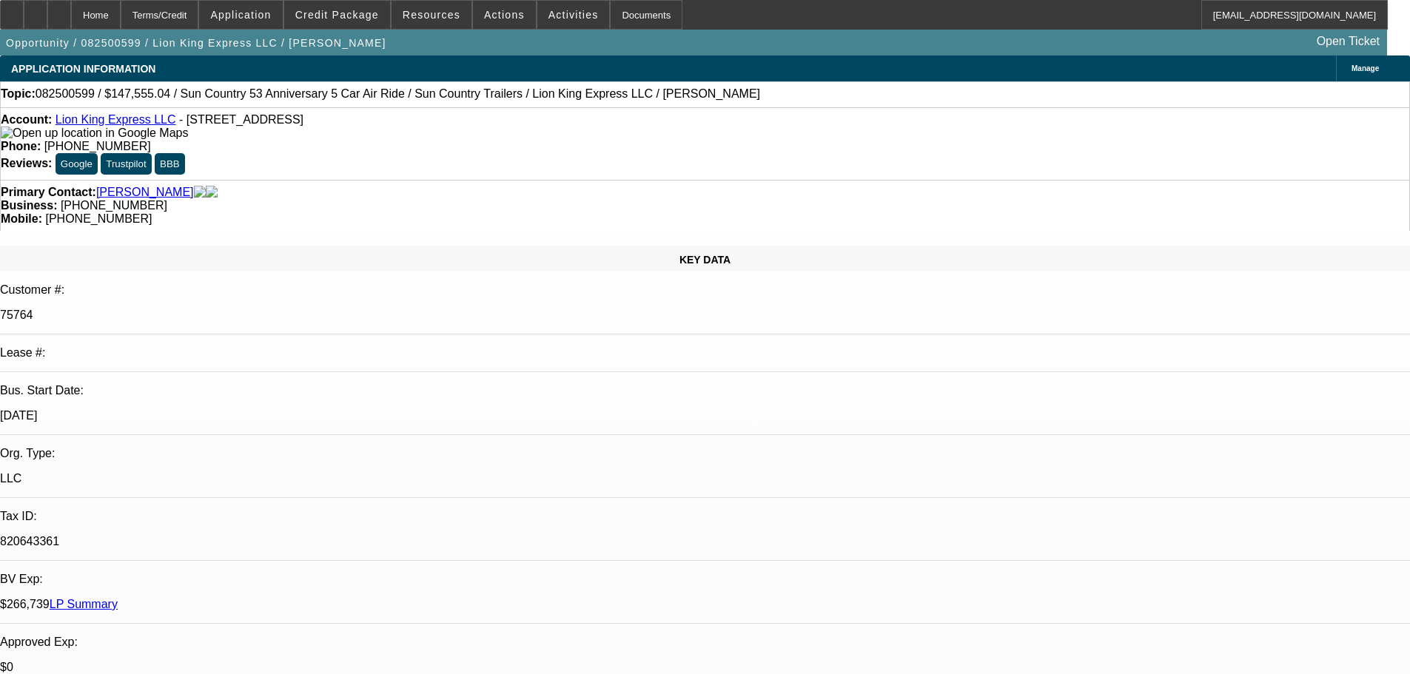
select select "0"
select select "6"
select select "0"
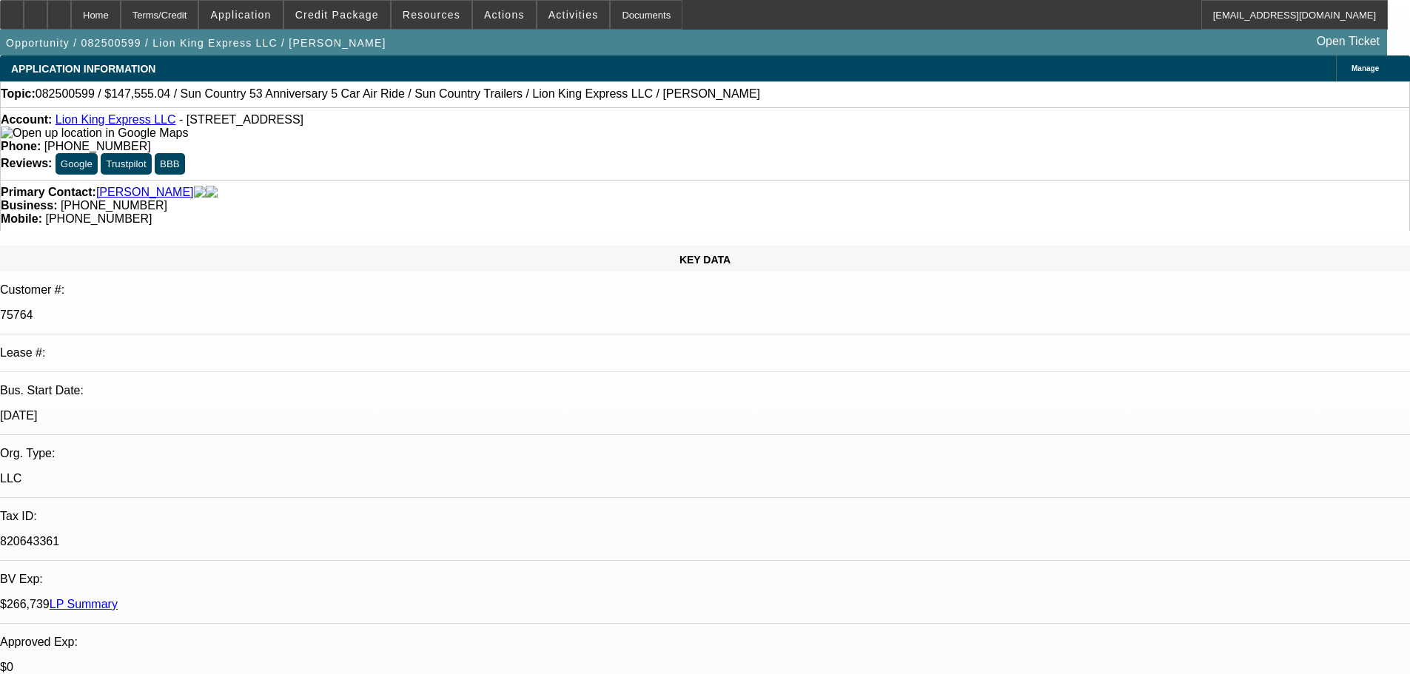
select select "6"
select select "0"
select select "6"
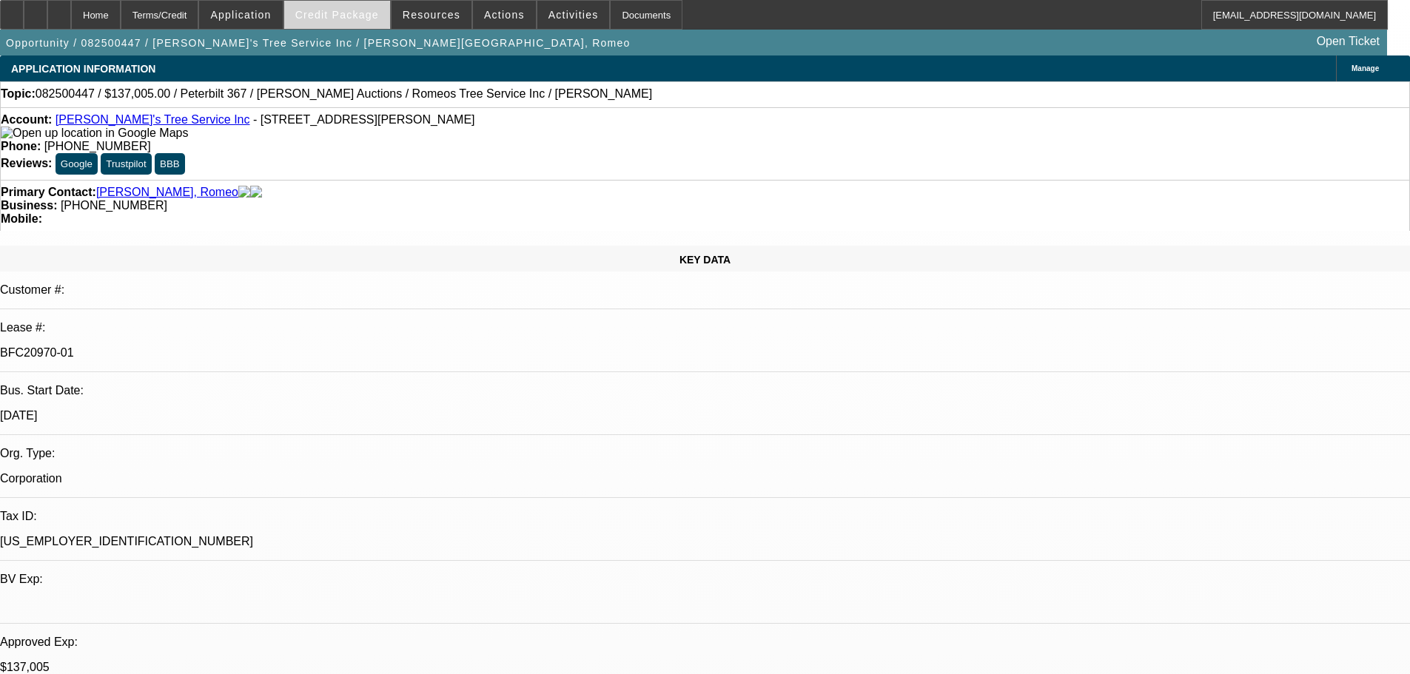
select select "0"
select select "3"
select select "0"
select select "6"
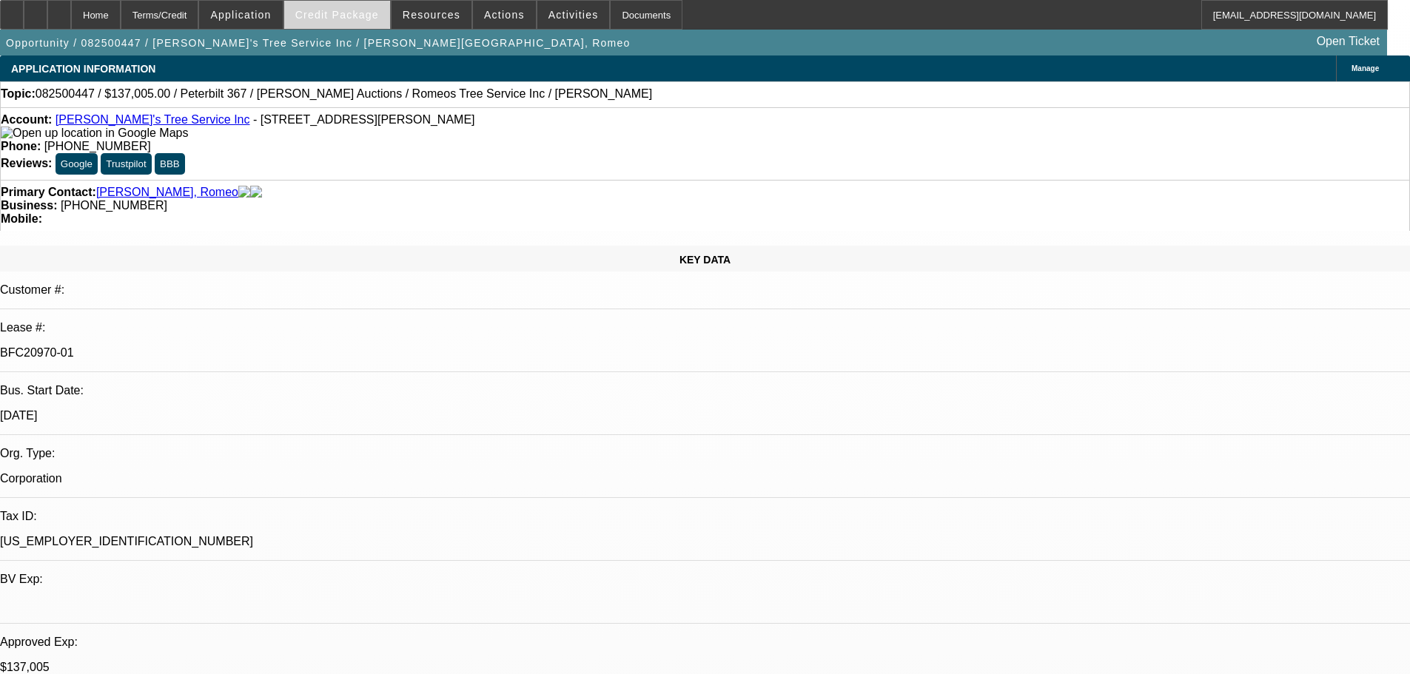
select select "0"
select select "3"
select select "0"
select select "6"
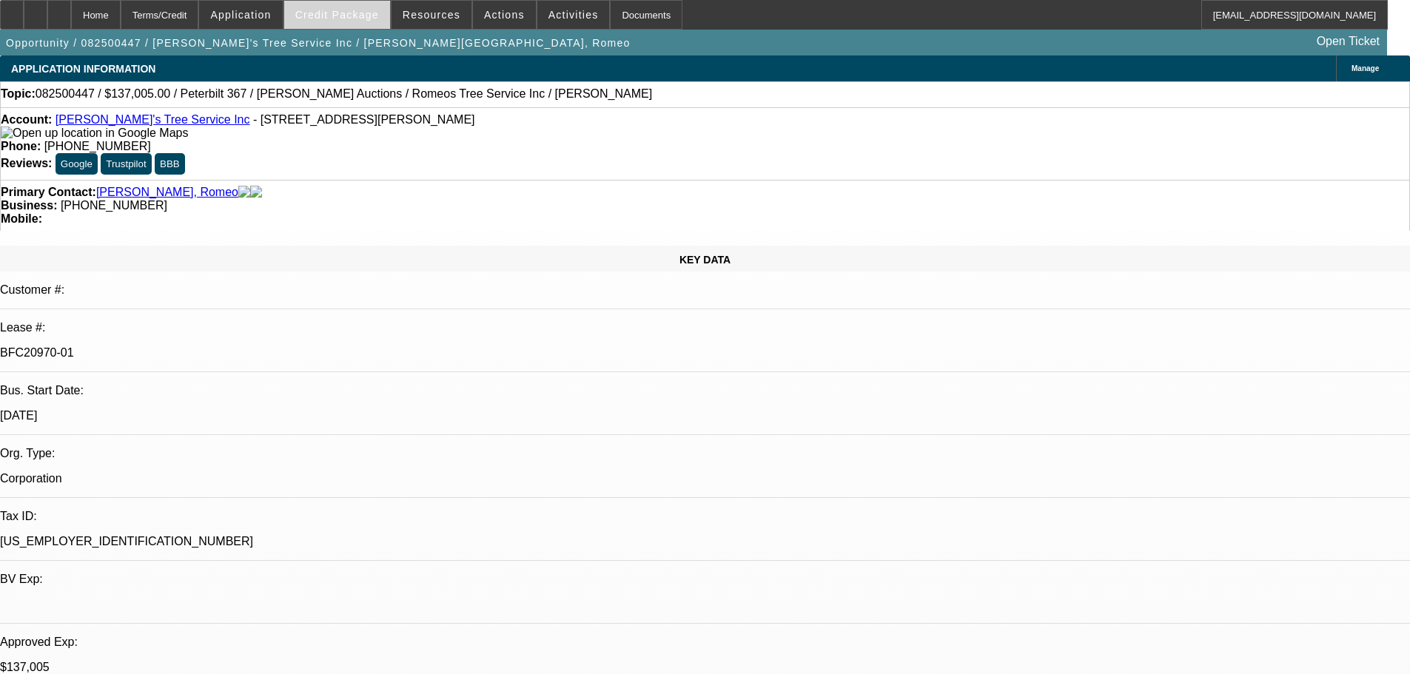
select select "0"
select select "6"
select select "0"
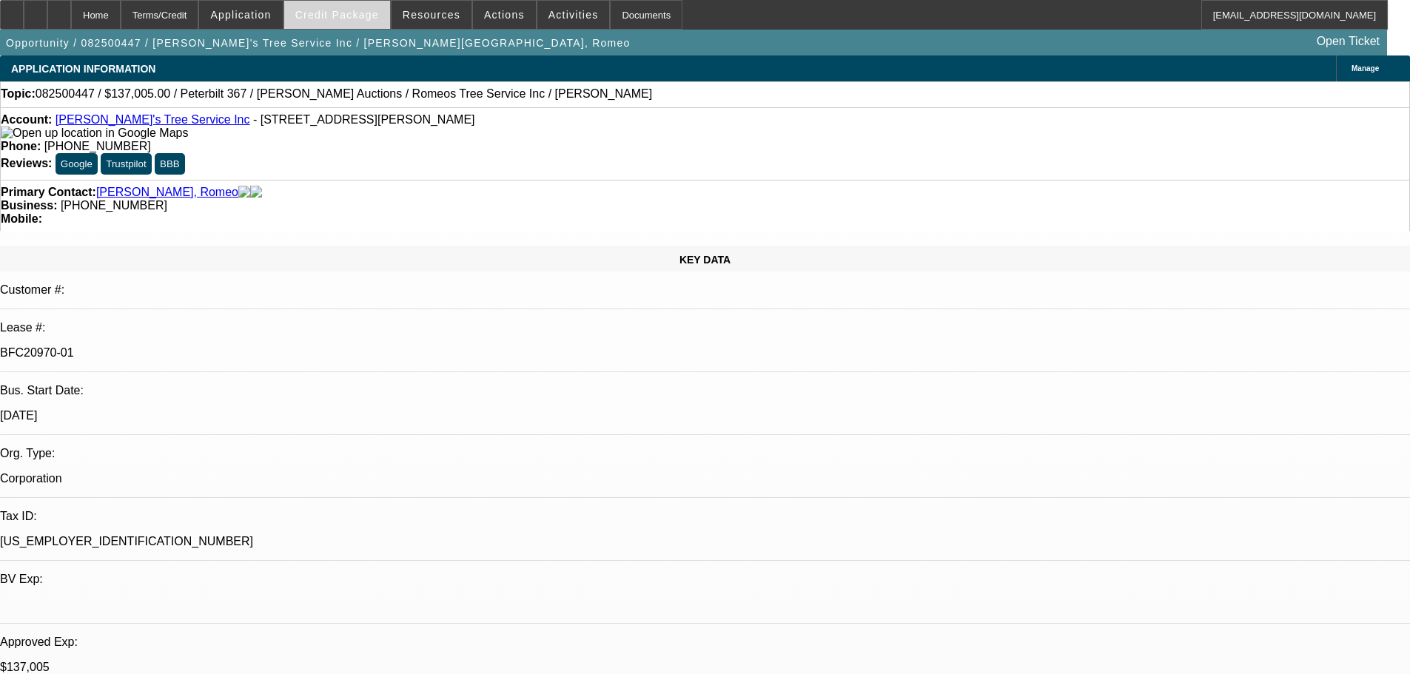
select select "0"
select select "3"
select select "0"
select select "6"
click at [343, 19] on span "Credit Package" at bounding box center [337, 15] width 84 height 12
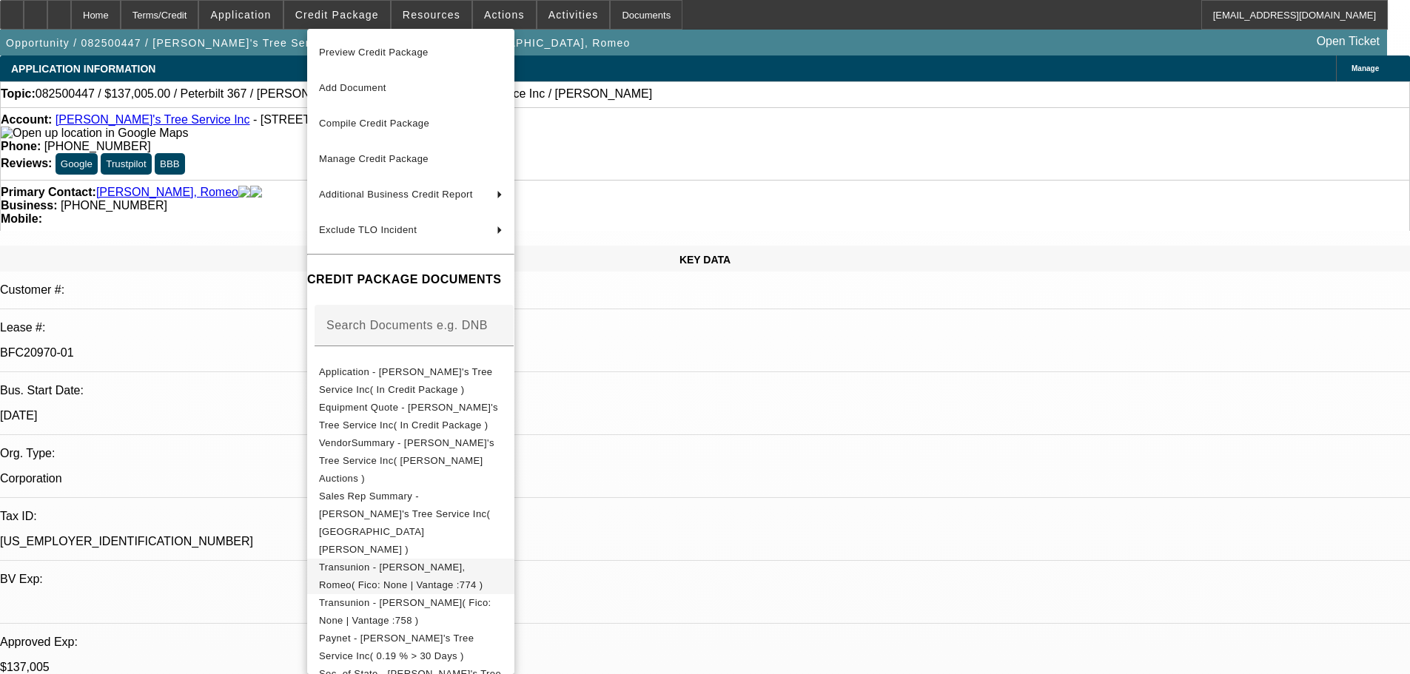
click at [474, 562] on span "Transunion - Pineda Palencia, Romeo( Fico: None | Vantage :774 )" at bounding box center [401, 576] width 164 height 29
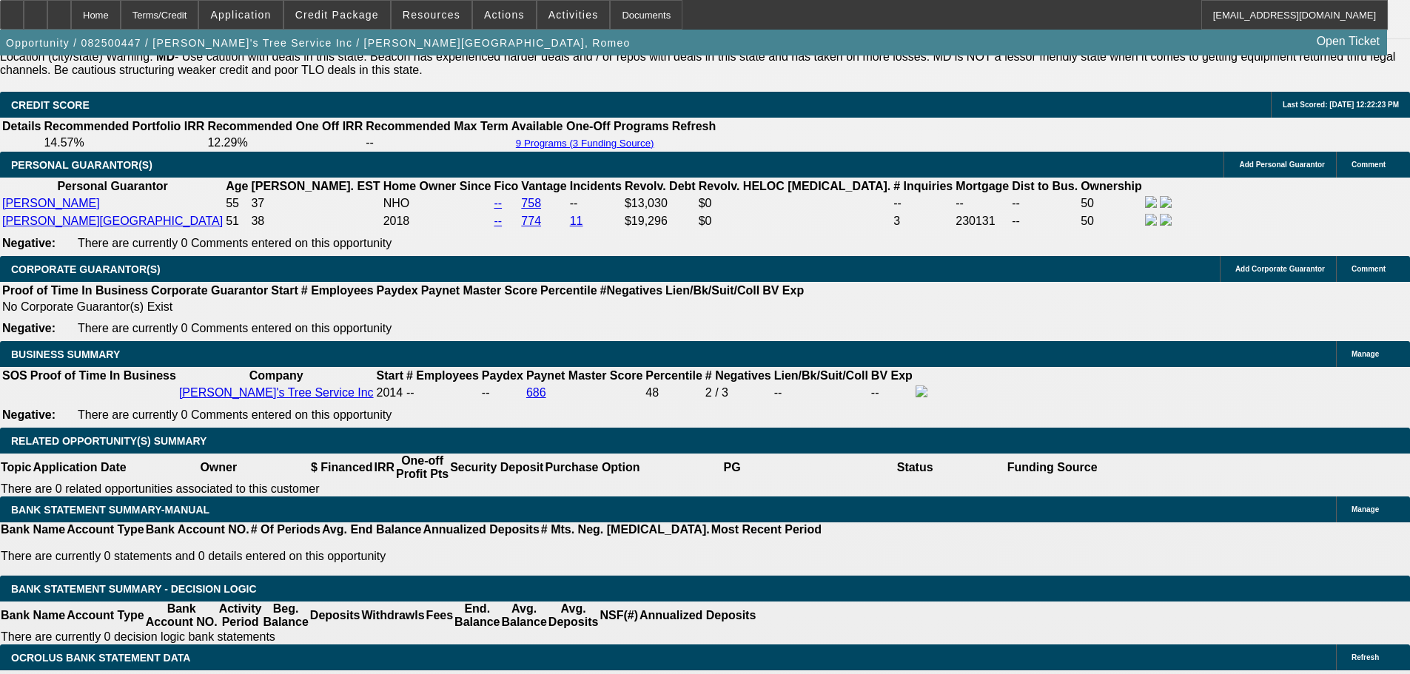
scroll to position [2221, 0]
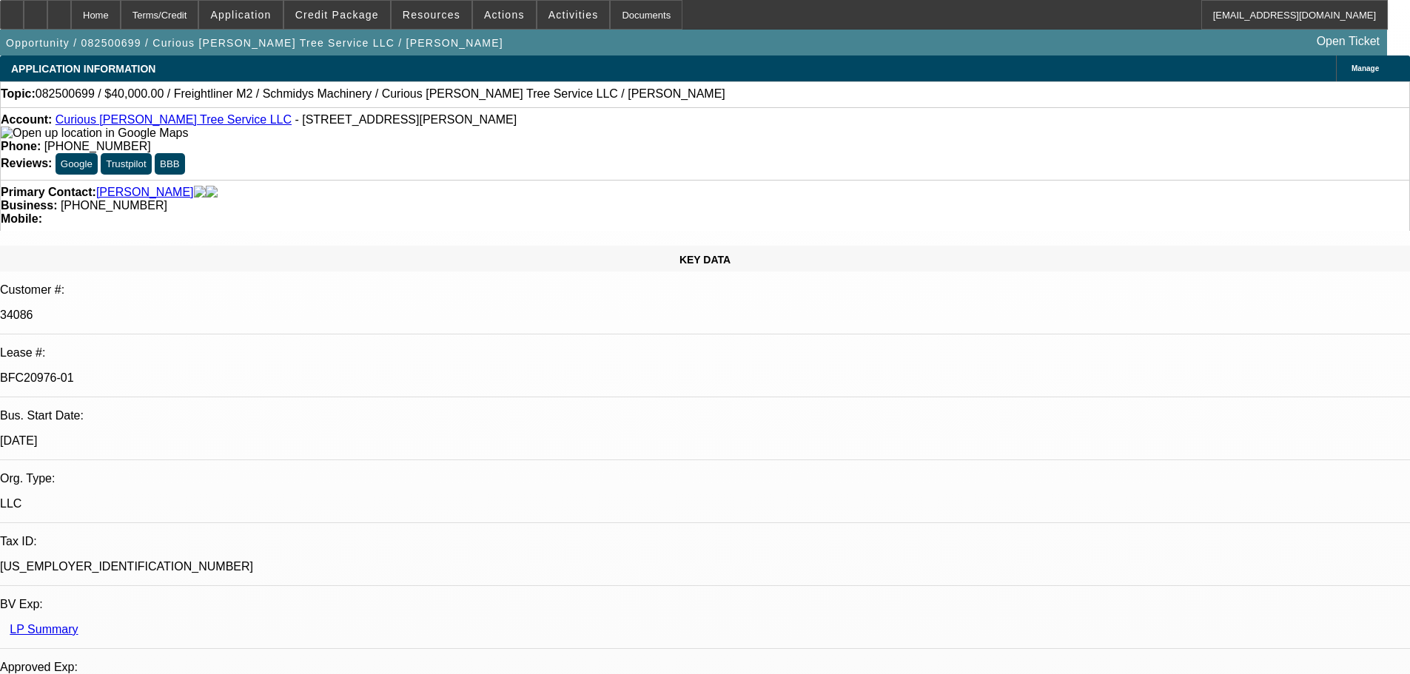
select select "0"
select select "3"
select select "0"
select select "6"
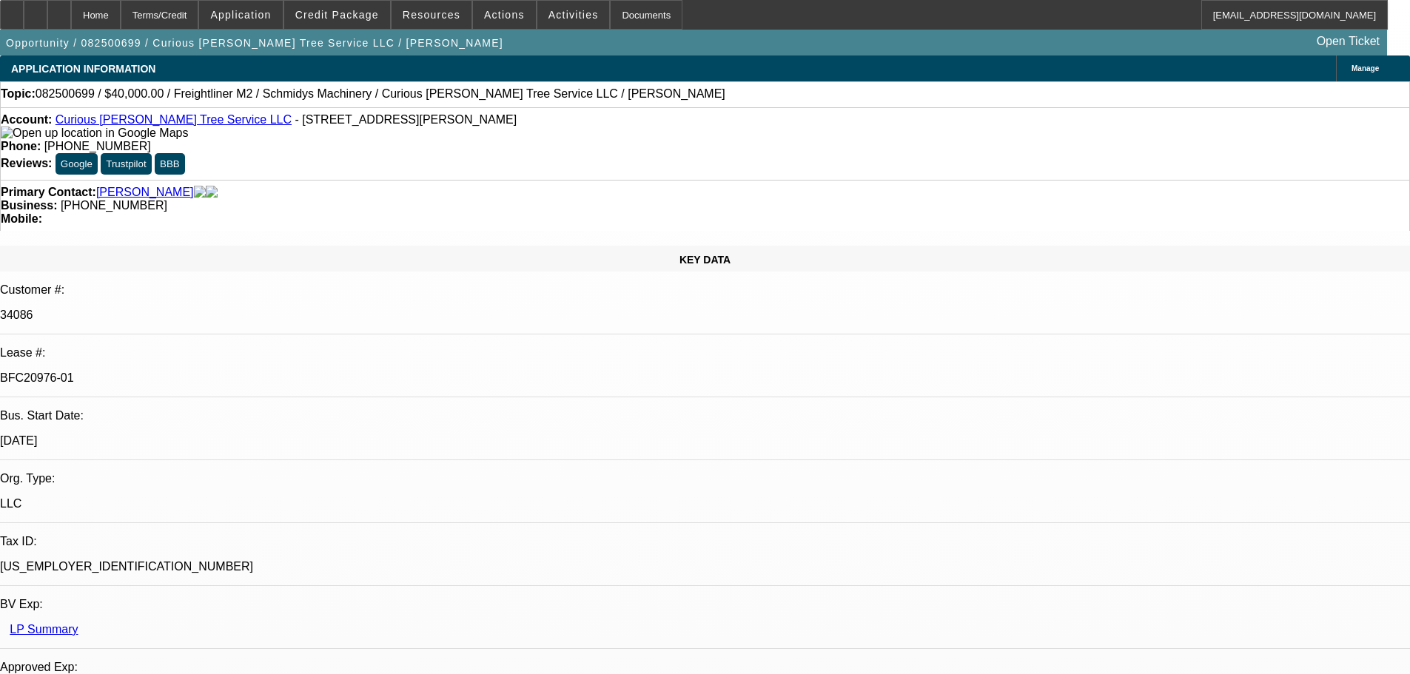
select select "0"
select select "2"
select select "0"
select select "6"
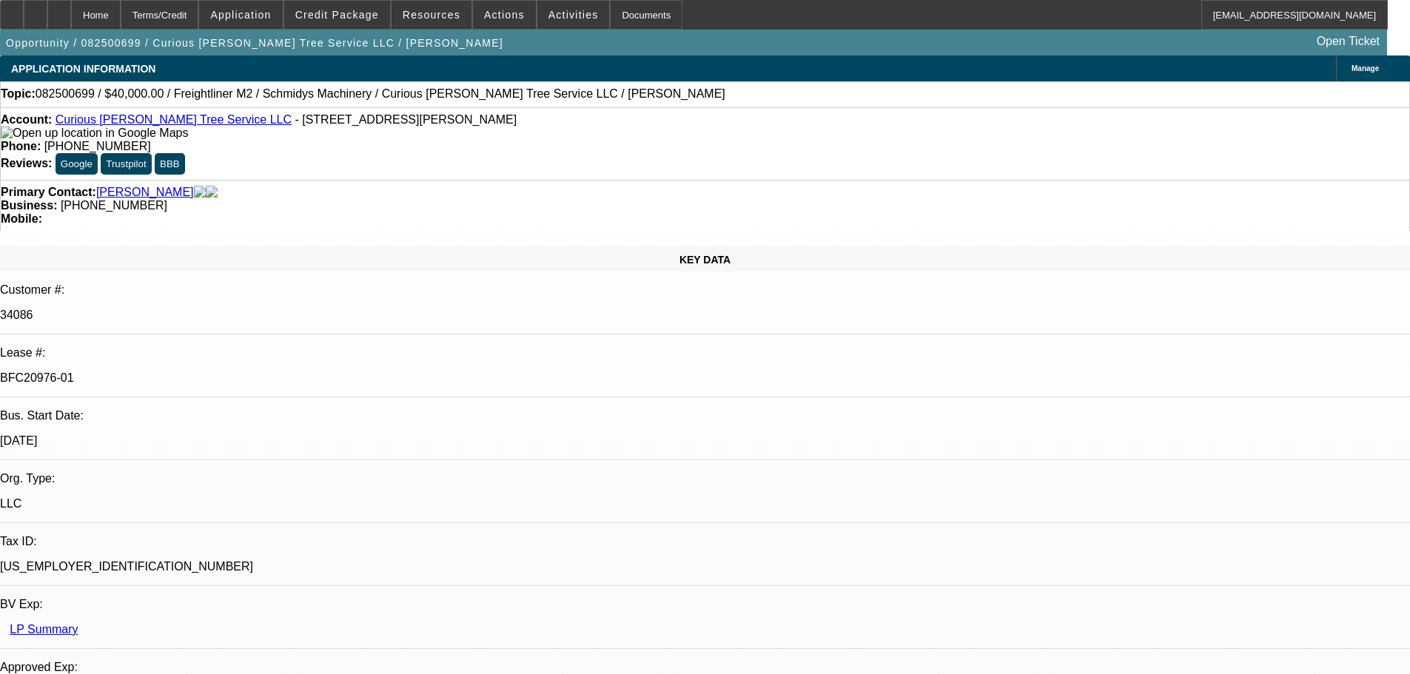
select select "0"
select select "2"
select select "0"
select select "6"
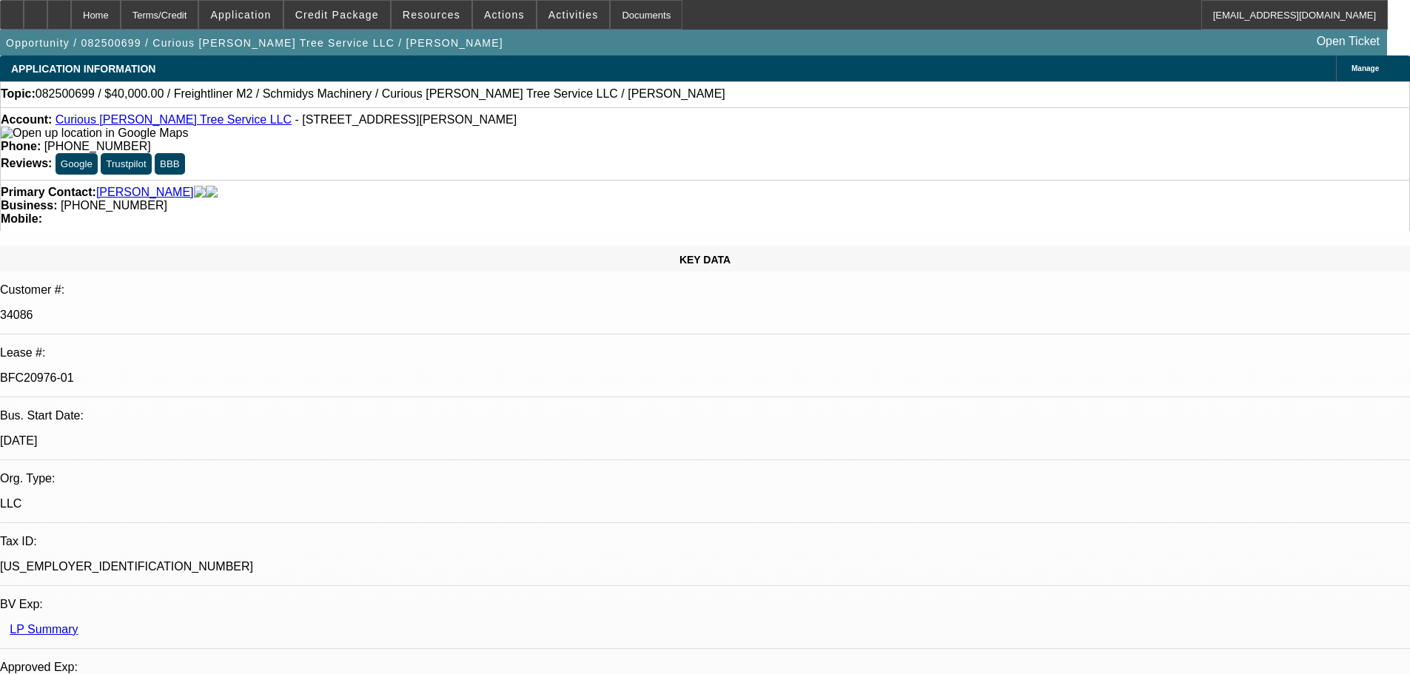
select select "0"
select select "6"
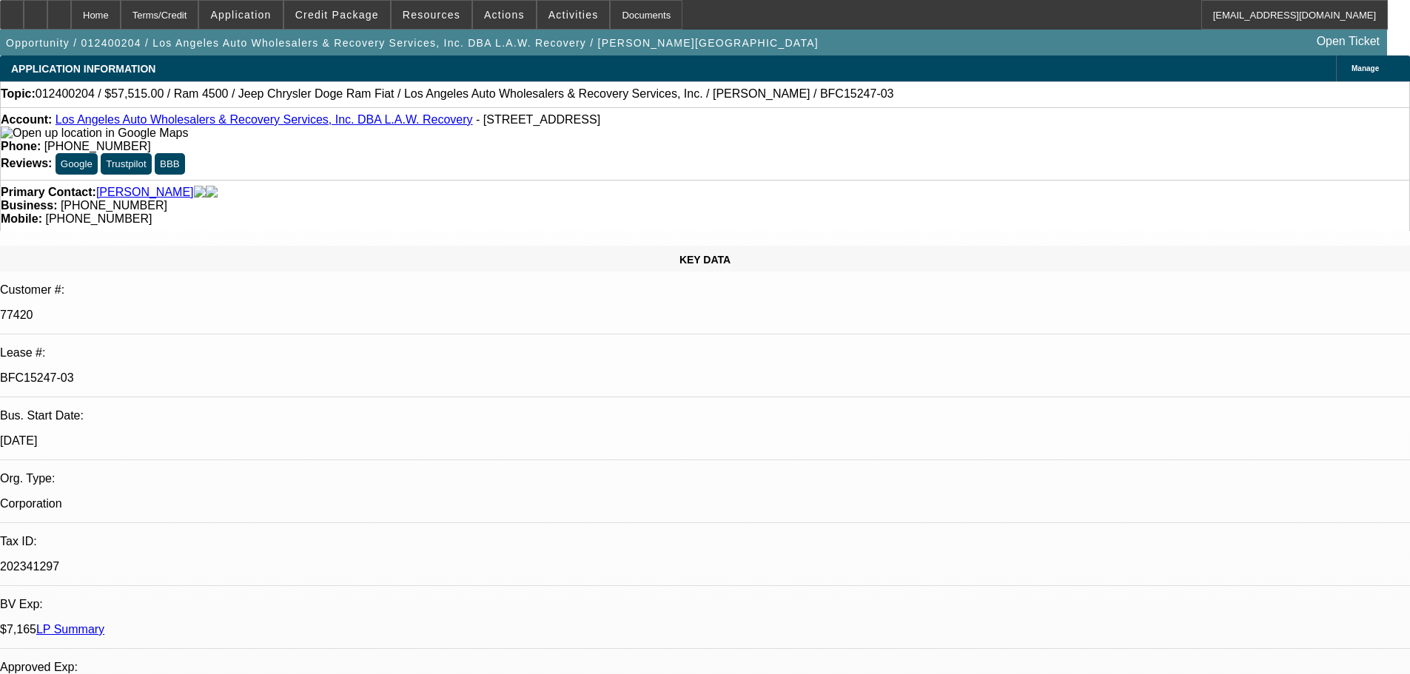
select select "0"
select select "0.1"
select select "4"
select select "0"
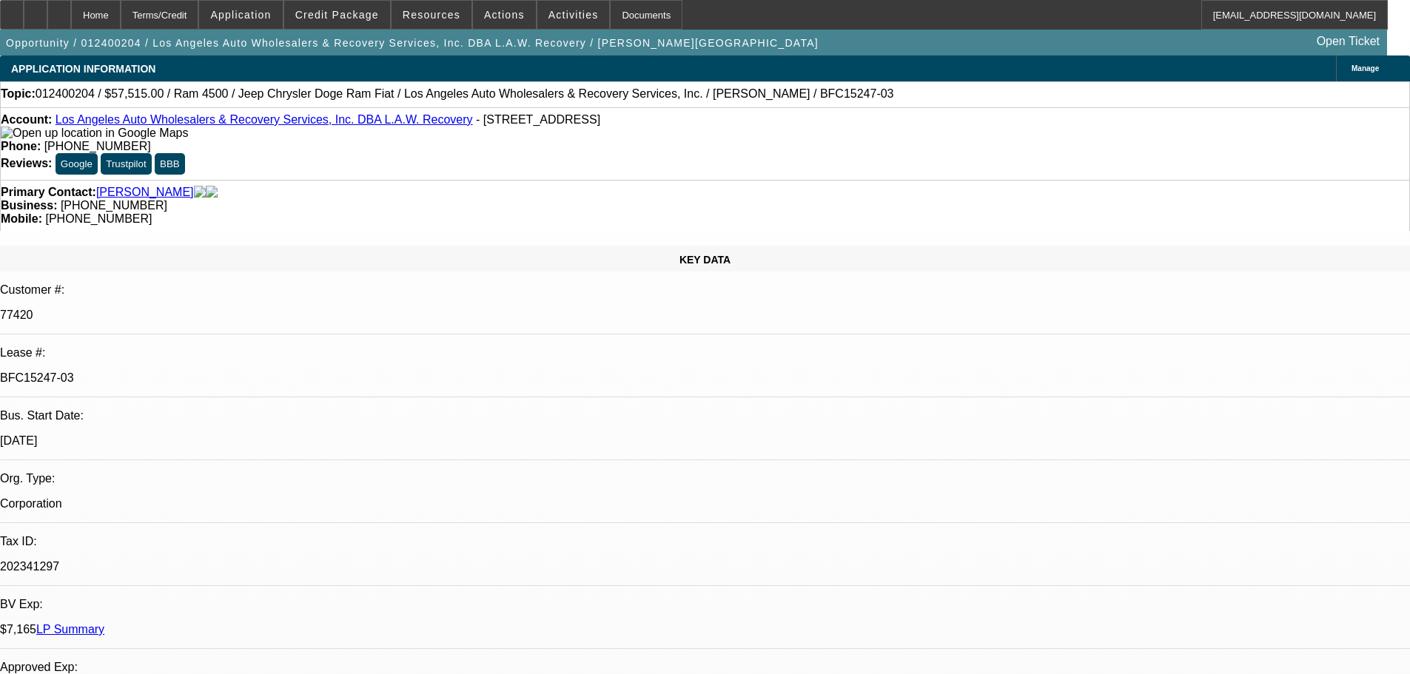
select select "0"
select select "0.1"
select select "4"
select select "0"
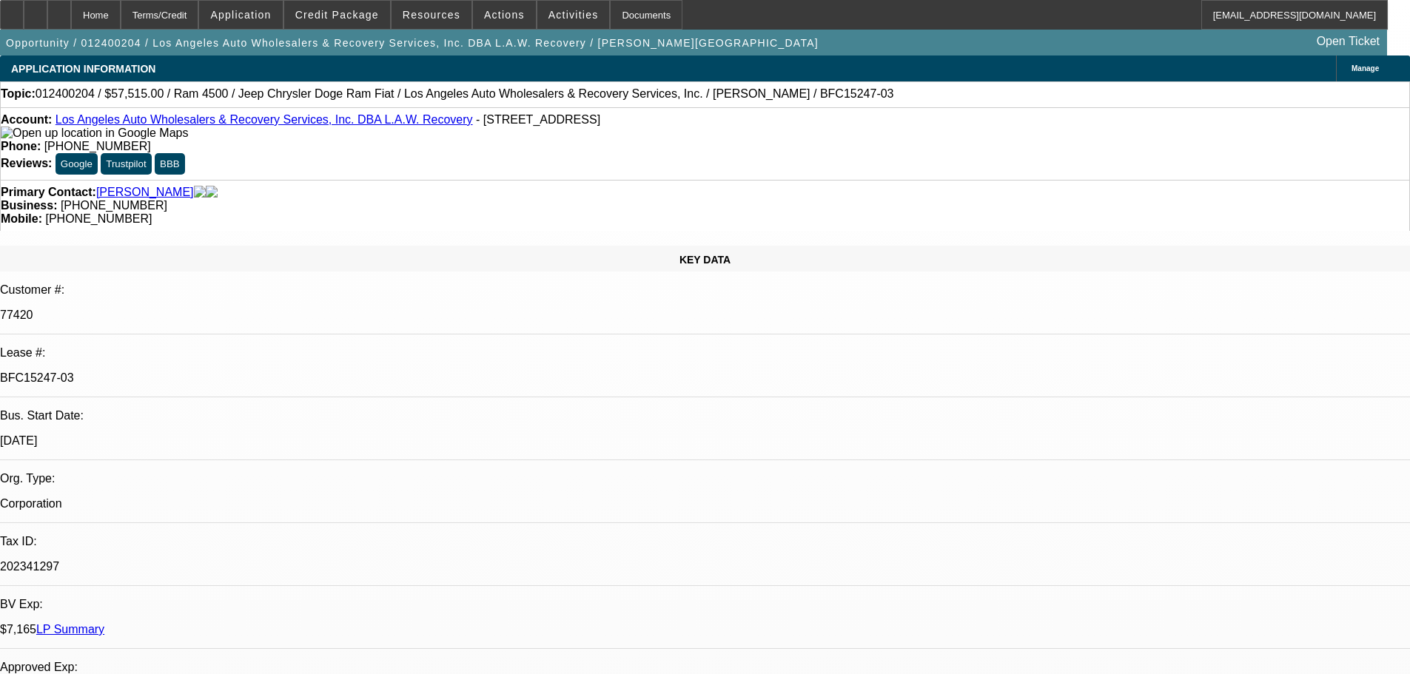
select select "0.1"
select select "4"
select select "0"
select select "0.1"
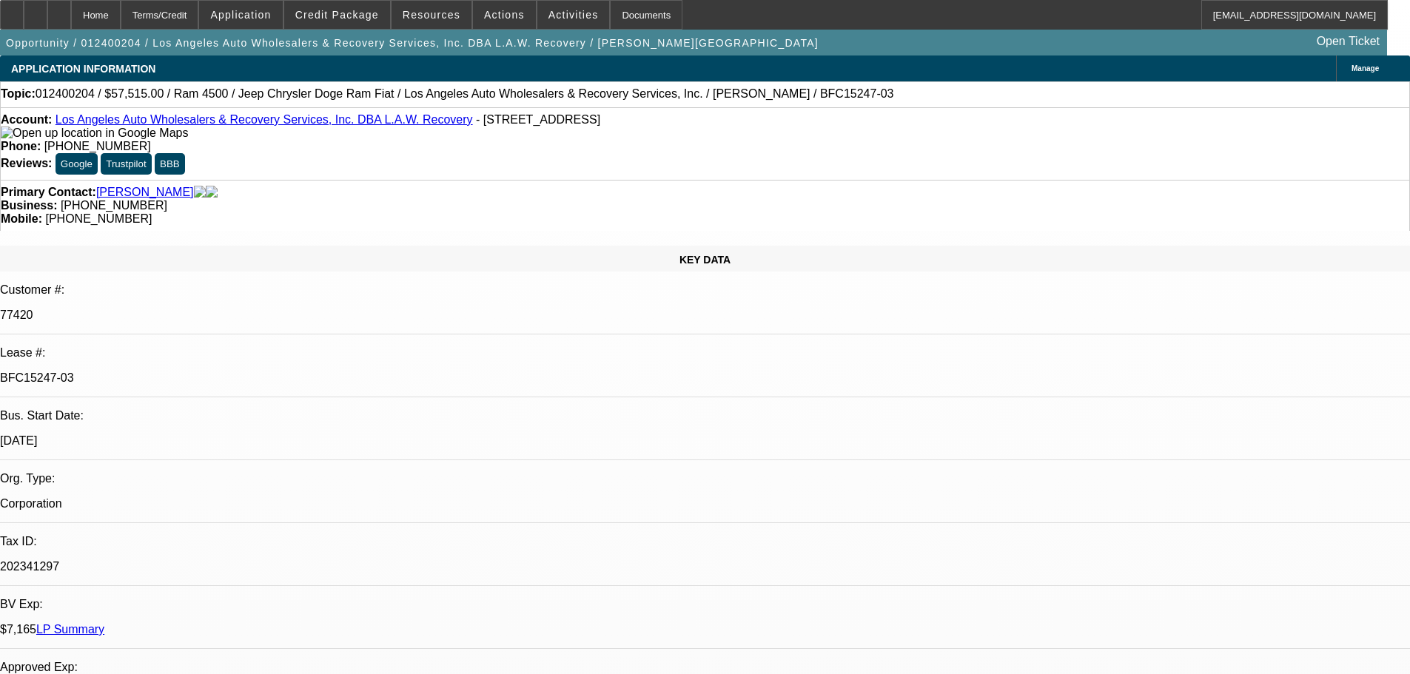
select select "4"
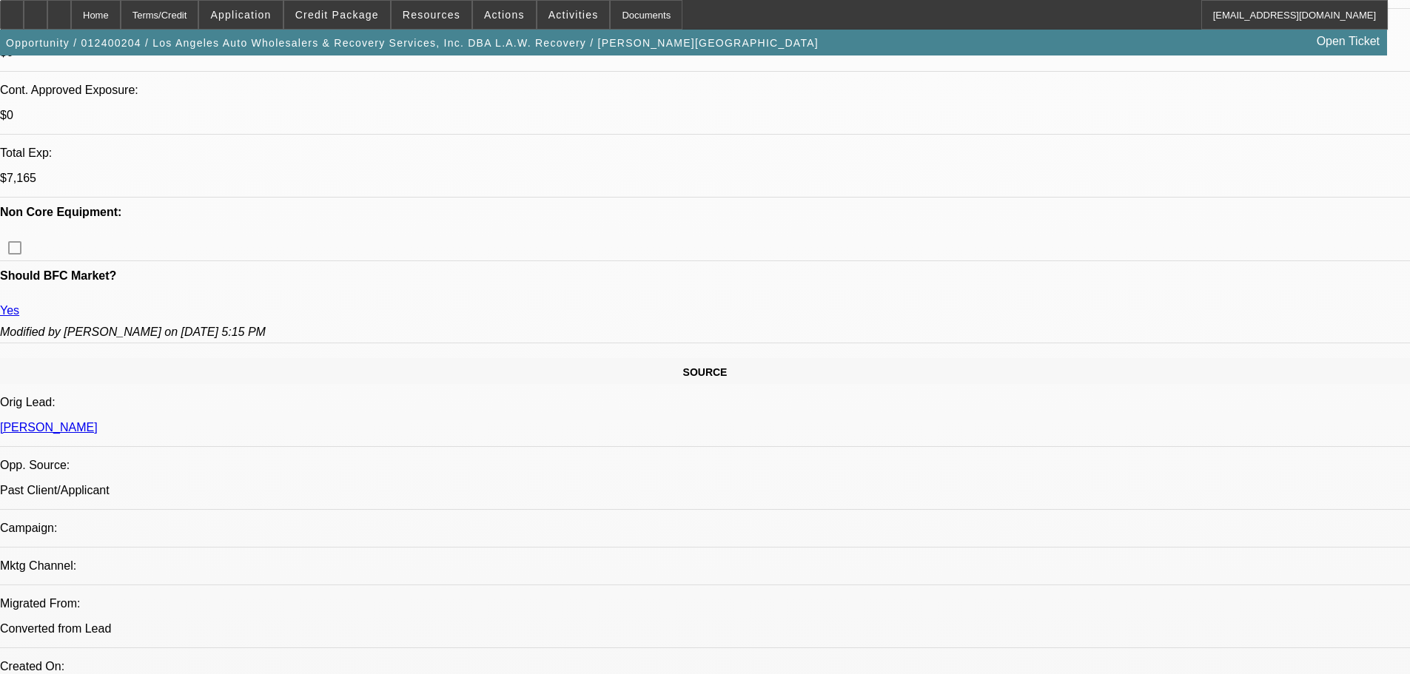
scroll to position [888, 0]
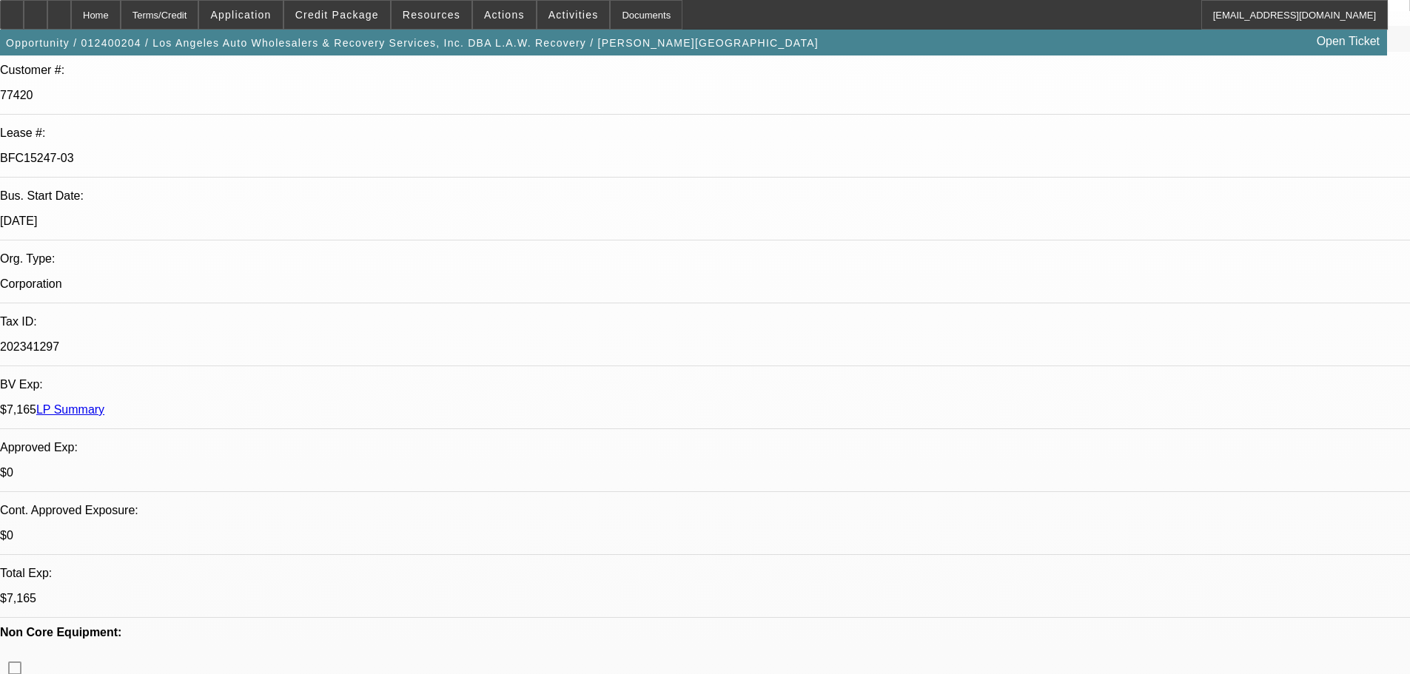
scroll to position [370, 0]
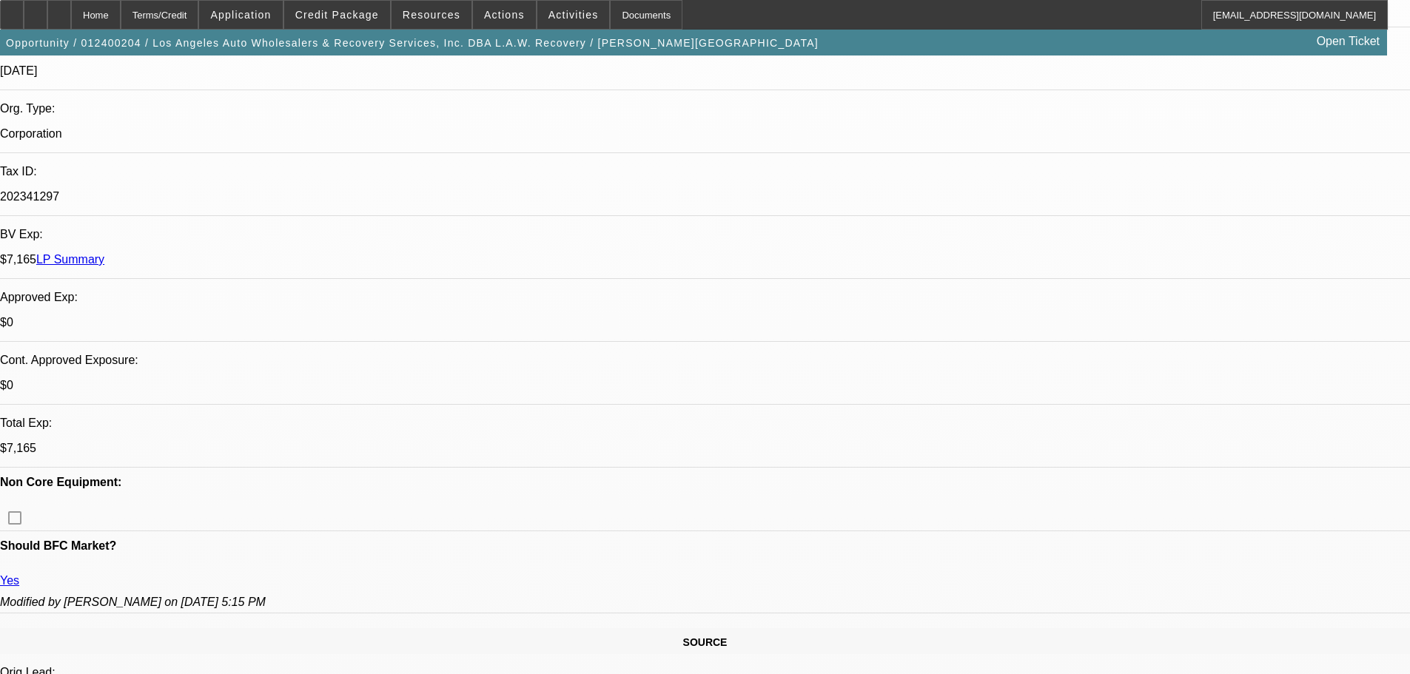
drag, startPoint x: 1409, startPoint y: 166, endPoint x: 1401, endPoint y: 78, distance: 88.5
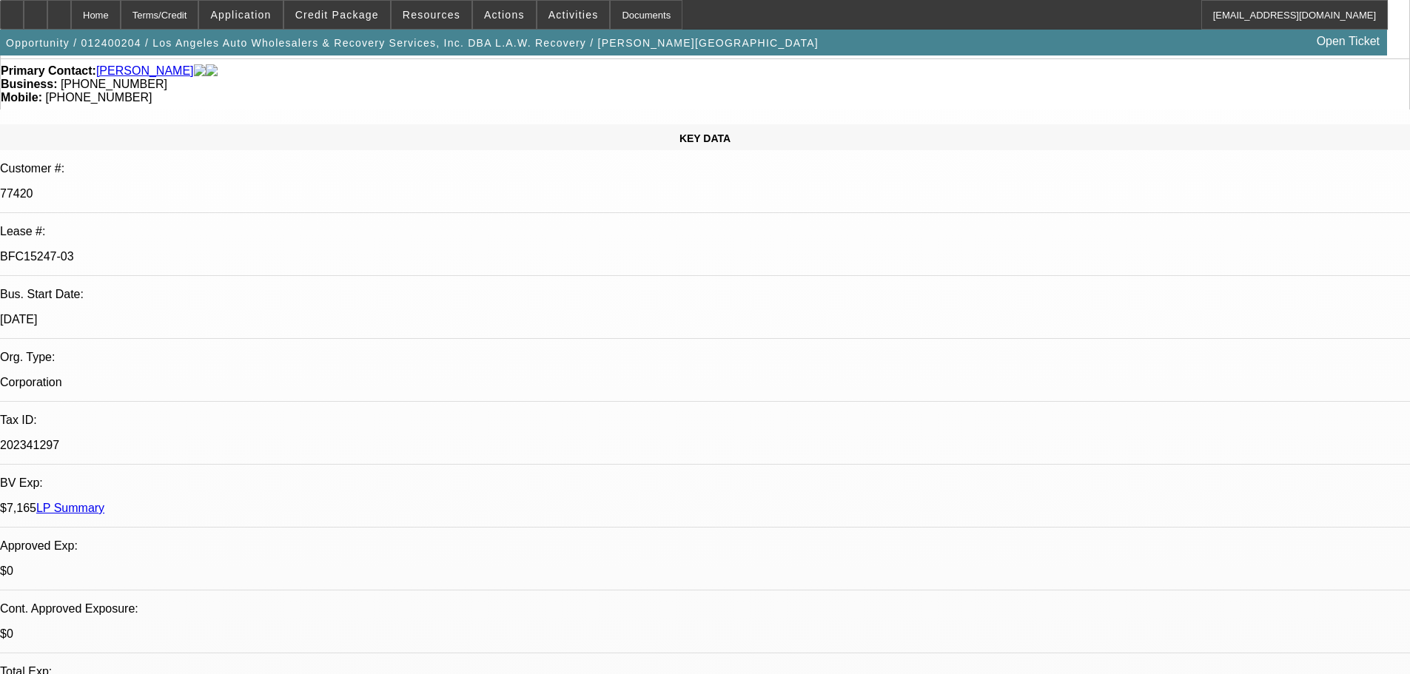
scroll to position [0, 0]
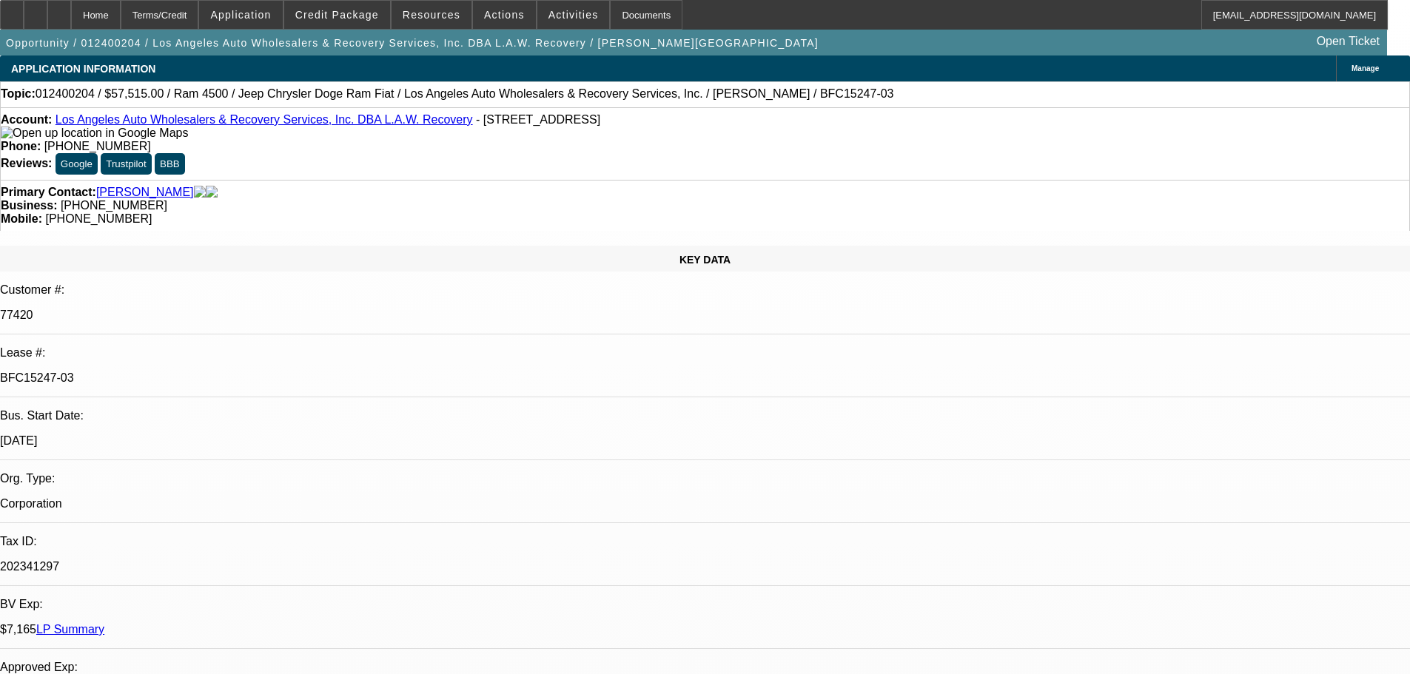
click at [373, 180] on div "Primary Contact: Benarbachian, Misti Business: (323) 913-9600 Mobile: (818) 339…" at bounding box center [705, 205] width 1410 height 51
click at [104, 623] on link "LP Summary" at bounding box center [70, 629] width 68 height 13
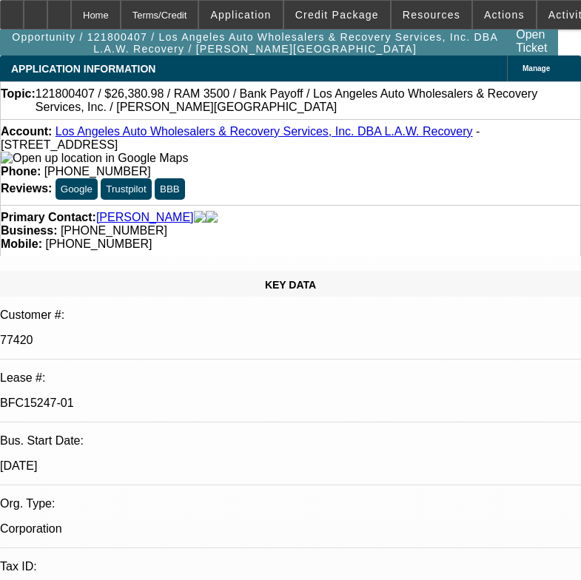
select select "0"
select select "6"
select select "0"
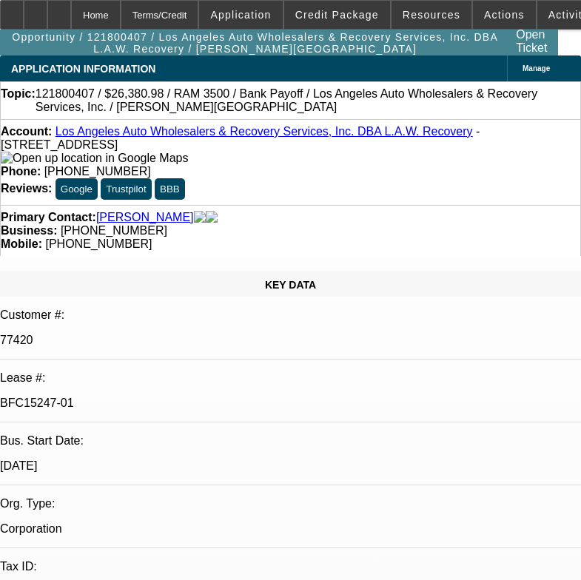
select select "0"
select select "6"
select select "0"
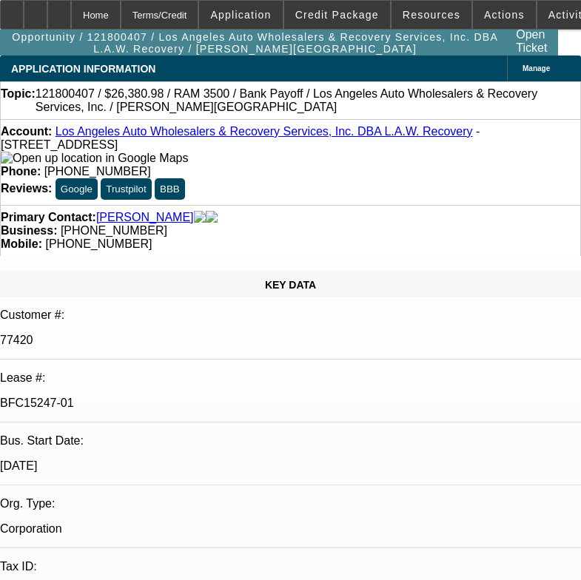
select select "0"
select select "2"
select select "0"
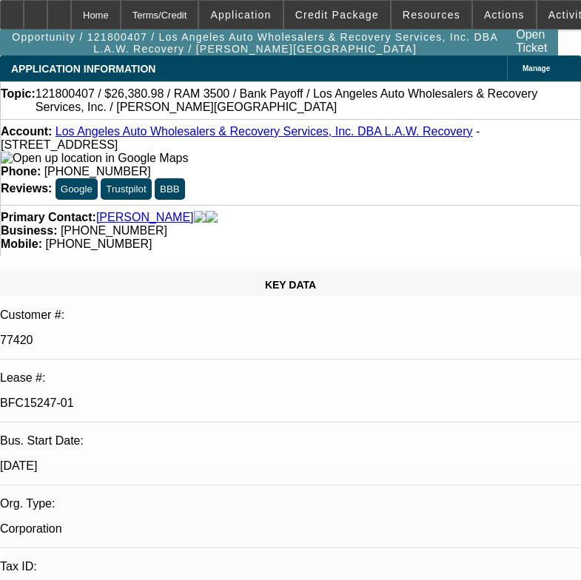
select select "2"
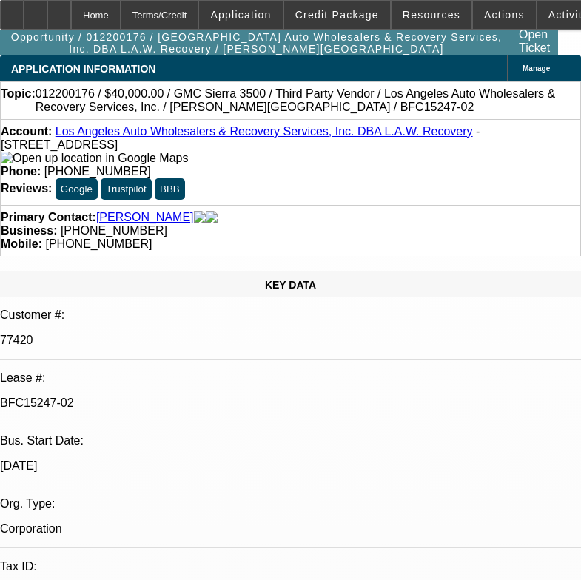
select select "0"
select select "3"
select select "0.1"
select select "4"
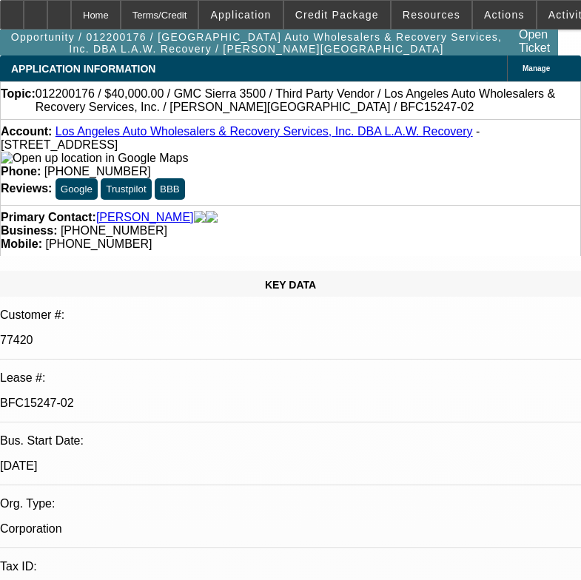
select select "0"
select select "3"
select select "0.1"
select select "4"
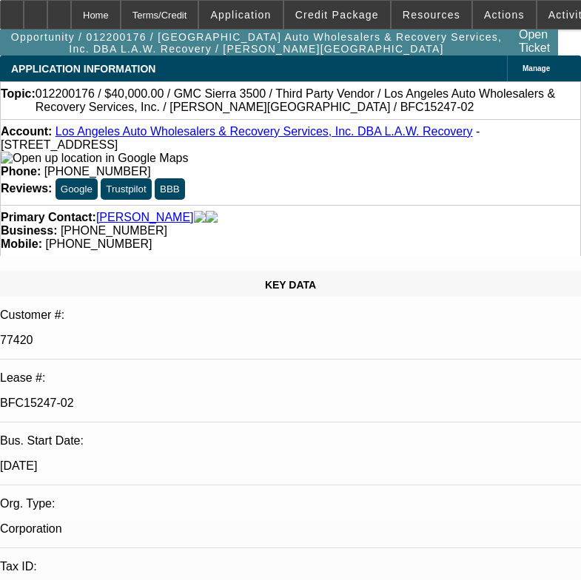
select select "0"
select select "3"
select select "0.1"
select select "4"
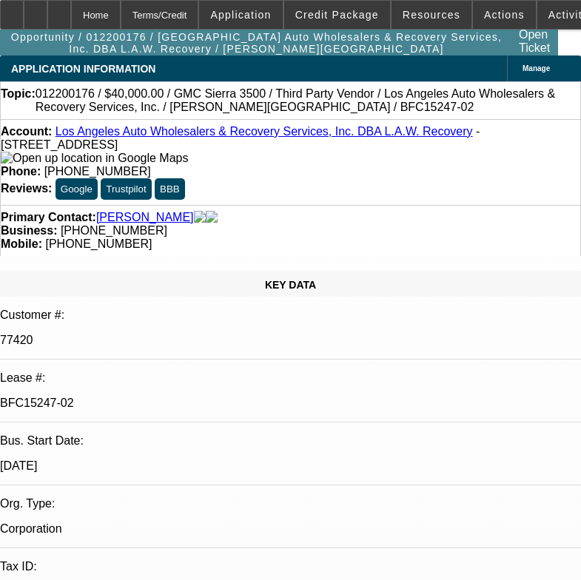
select select "0"
select select "0.1"
select select "4"
